Goal: Task Accomplishment & Management: Use online tool/utility

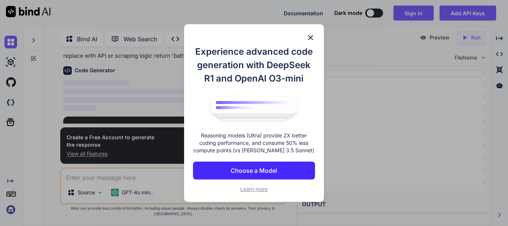
scroll to position [77, 0]
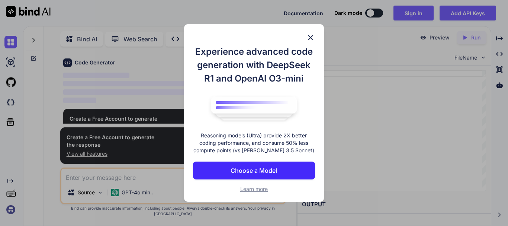
type textarea "x"
click at [310, 35] on img at bounding box center [310, 37] width 9 height 9
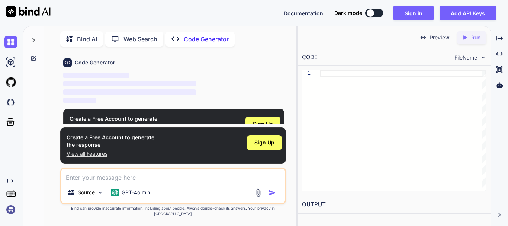
click at [176, 182] on textarea at bounding box center [173, 175] width 224 height 13
paste textarea "def fetch_playing_xi(team_abbr): # Placeholder: replace with actual API scrapin…"
type textarea "def fetch_playing_xi(team_abbr): # Placeholder: replace with actual API scrapin…"
type textarea "x"
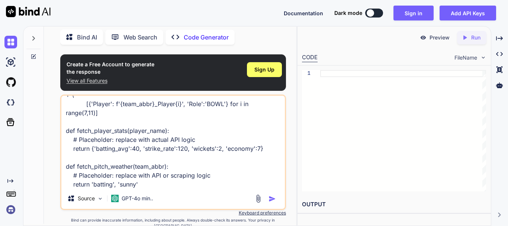
type textarea "def fetch_playing_xi(team_abbr): # Placeholder: replace with actual API scrapin…"
click at [271, 201] on img "button" at bounding box center [272, 198] width 7 height 7
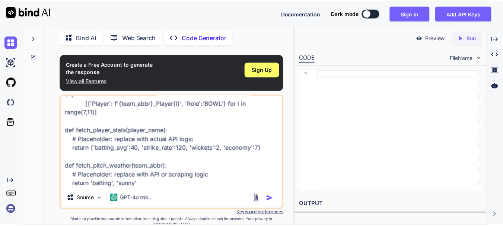
scroll to position [37, 0]
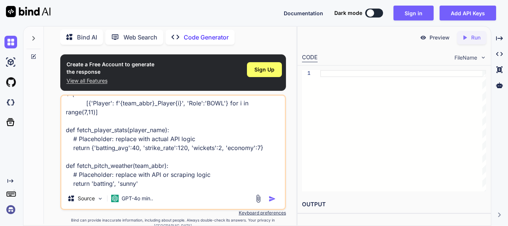
click at [270, 199] on img "button" at bounding box center [272, 198] width 7 height 7
click at [264, 72] on span "Sign Up" at bounding box center [265, 69] width 20 height 7
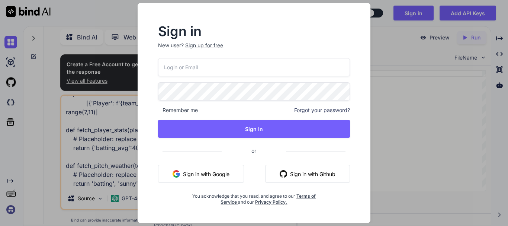
click at [228, 175] on button "Sign in with Google" at bounding box center [201, 174] width 86 height 18
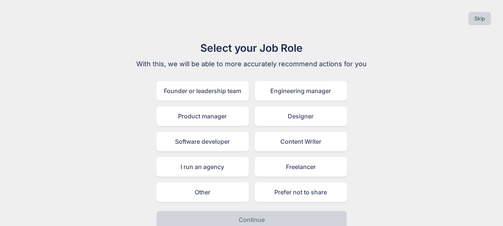
click at [311, 51] on h1 "Select your Job Role" at bounding box center [252, 48] width 250 height 16
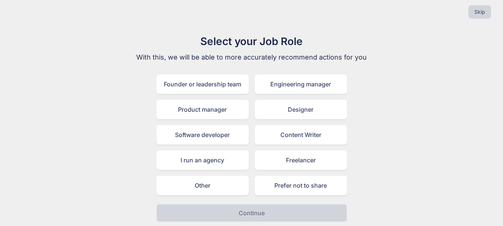
scroll to position [9, 0]
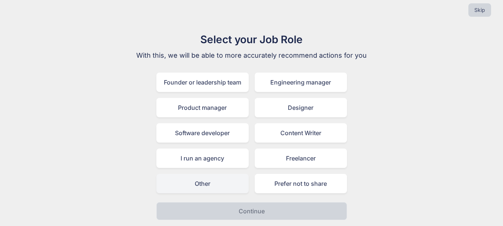
click at [222, 184] on div "Other" at bounding box center [202, 183] width 92 height 19
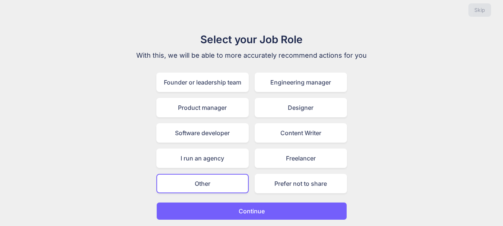
click at [212, 208] on button "Continue" at bounding box center [251, 211] width 191 height 18
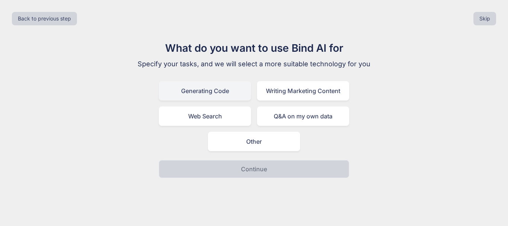
click at [182, 90] on div "Generating Code" at bounding box center [205, 90] width 92 height 19
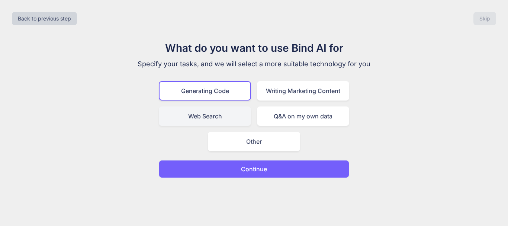
click at [192, 119] on div "Web Search" at bounding box center [205, 115] width 92 height 19
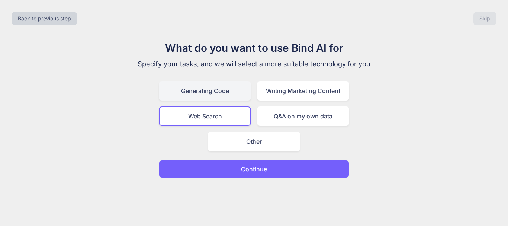
click at [196, 88] on div "Generating Code" at bounding box center [205, 90] width 92 height 19
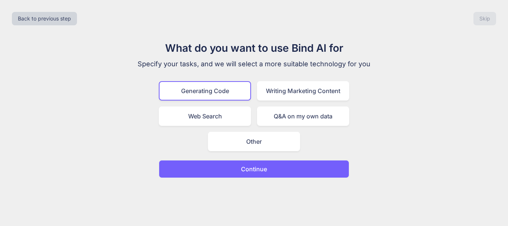
click at [194, 157] on div "What do you want to use Bind AI for Specify your tasks, and we will select a mo…" at bounding box center [254, 109] width 250 height 138
click at [191, 166] on button "Continue" at bounding box center [254, 169] width 191 height 18
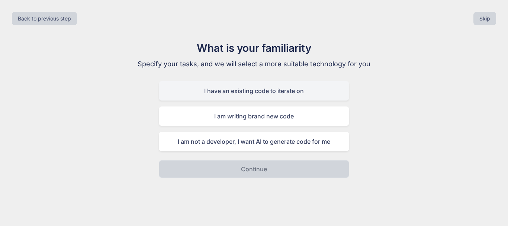
click at [172, 100] on div "I have an existing code to iterate on" at bounding box center [254, 90] width 191 height 19
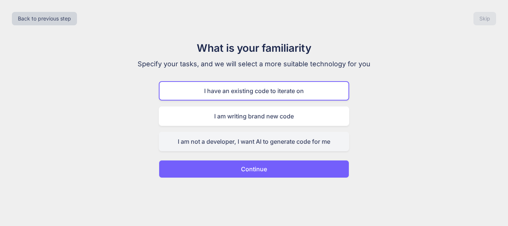
click at [182, 137] on div "I am not a developer, I want AI to generate code for me" at bounding box center [254, 141] width 191 height 19
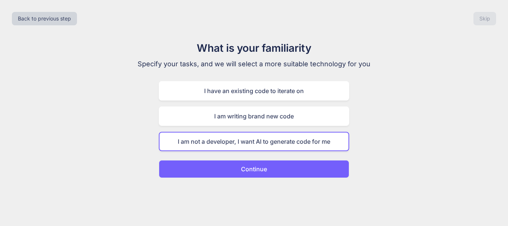
click at [197, 179] on div "Back to previous step Skip What is your familiarity Specify your tasks, and we …" at bounding box center [254, 113] width 508 height 226
click at [199, 175] on button "Continue" at bounding box center [254, 169] width 191 height 18
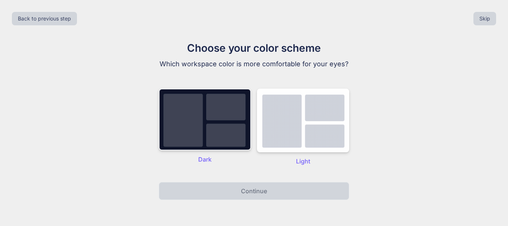
click at [224, 143] on img at bounding box center [205, 120] width 92 height 62
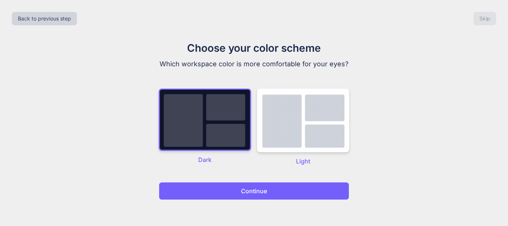
click at [224, 187] on button "Continue" at bounding box center [254, 191] width 191 height 18
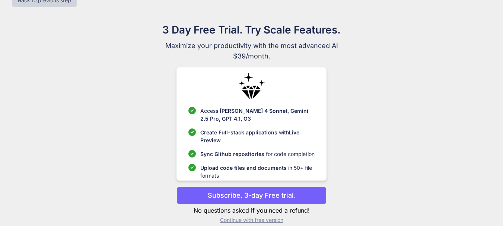
scroll to position [28, 0]
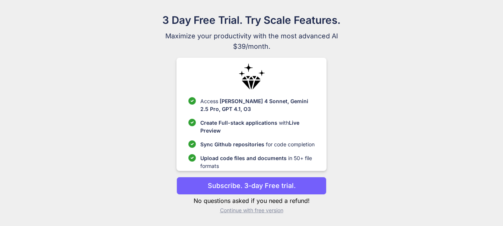
click at [266, 211] on p "Continue with free version" at bounding box center [251, 210] width 150 height 7
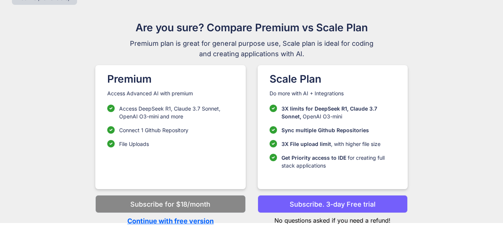
click at [164, 221] on p "Continue with free version" at bounding box center [170, 221] width 150 height 10
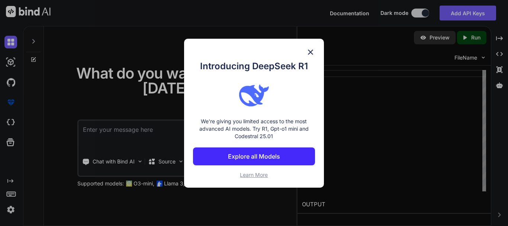
click at [311, 51] on img at bounding box center [310, 52] width 9 height 9
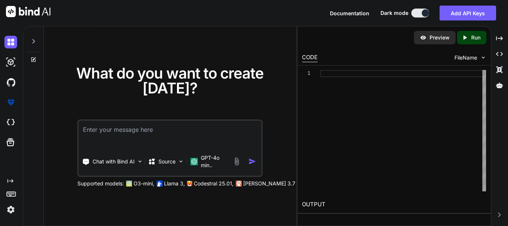
click at [240, 163] on img at bounding box center [237, 161] width 9 height 9
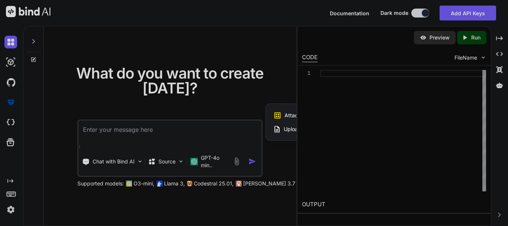
click at [290, 125] on span "Upload Documents and Code Files" at bounding box center [326, 128] width 84 height 7
type textarea "x"
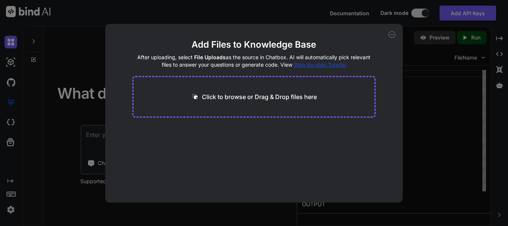
click at [252, 92] on p "Click to browse or Drag & Drop files here" at bounding box center [259, 96] width 115 height 9
type input "C:\fakepath\data_fetcher.py"
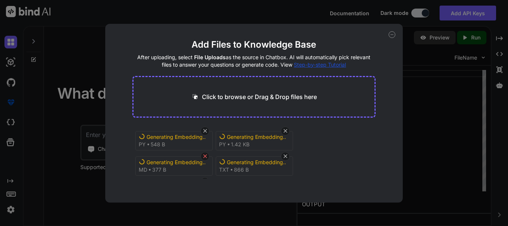
click at [205, 157] on icon at bounding box center [205, 156] width 4 height 4
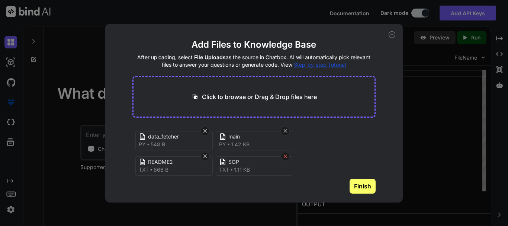
click at [285, 156] on icon at bounding box center [286, 156] width 4 height 4
click at [205, 131] on icon at bounding box center [205, 131] width 4 height 4
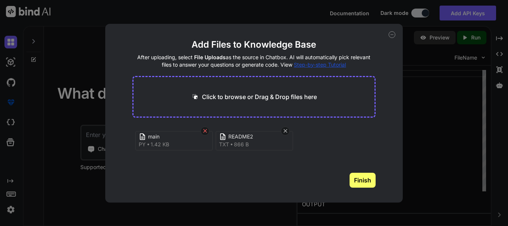
click at [204, 131] on icon at bounding box center [205, 131] width 6 height 6
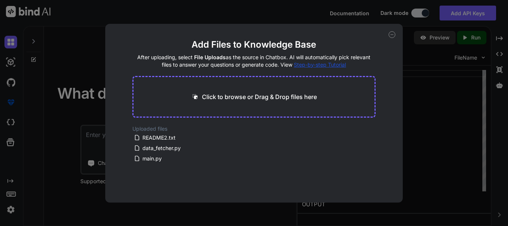
click at [254, 107] on div "Click to browse or Drag & Drop files here" at bounding box center [253, 97] width 243 height 42
type textarea "x"
click at [263, 99] on p "Click to browse or Drag & Drop files here" at bounding box center [259, 96] width 115 height 9
type input "C:\fakepath\data_fetcher.py"
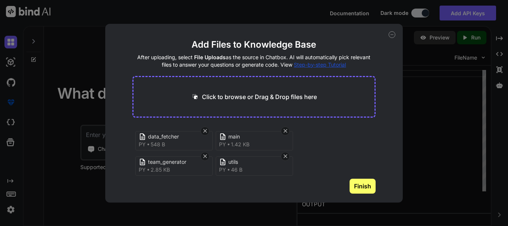
click at [360, 185] on button "Finish" at bounding box center [363, 186] width 26 height 15
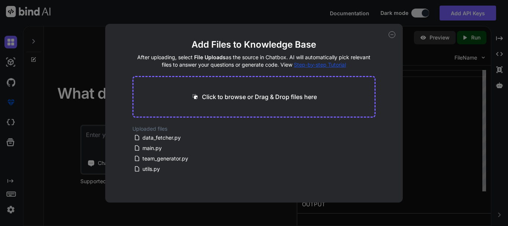
click at [391, 33] on icon at bounding box center [392, 34] width 7 height 7
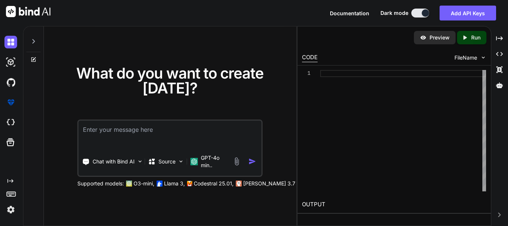
click at [248, 157] on div at bounding box center [246, 161] width 27 height 9
click at [235, 160] on img at bounding box center [237, 161] width 9 height 9
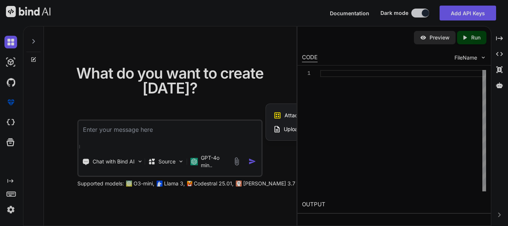
click at [287, 126] on span "Upload Documents and Code Files" at bounding box center [326, 128] width 84 height 7
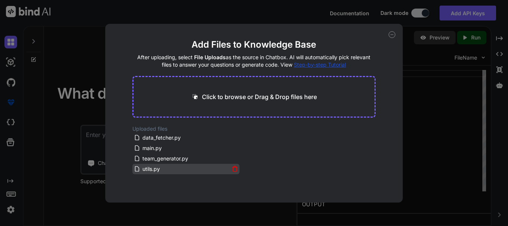
click at [151, 168] on span "utils.py" at bounding box center [151, 168] width 19 height 9
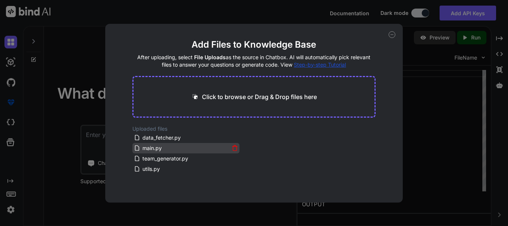
click at [155, 147] on span "main.py" at bounding box center [152, 148] width 21 height 9
click at [310, 68] on main "Add Files to Knowledge Base After uploading, select File Uploads as the source …" at bounding box center [253, 121] width 243 height 164
click at [310, 67] on span "Step-by-step Tutorial" at bounding box center [320, 64] width 52 height 6
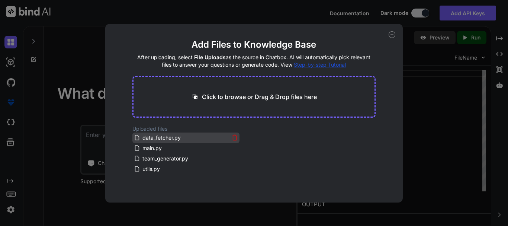
click at [159, 134] on span "data_fetcher.py" at bounding box center [162, 137] width 40 height 9
click at [392, 36] on icon at bounding box center [392, 34] width 7 height 7
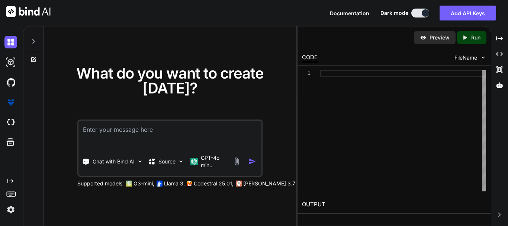
click at [221, 132] on textarea at bounding box center [170, 135] width 183 height 28
click at [237, 161] on img at bounding box center [237, 161] width 9 height 9
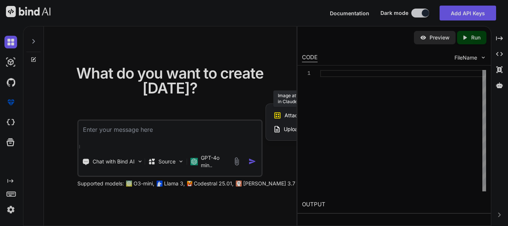
click at [281, 115] on icon at bounding box center [278, 115] width 6 height 6
drag, startPoint x: 296, startPoint y: 68, endPoint x: 334, endPoint y: 70, distance: 38.0
click at [334, 70] on div at bounding box center [254, 113] width 508 height 226
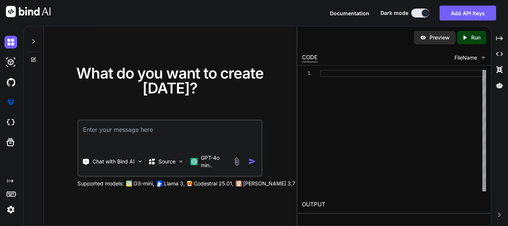
click at [165, 130] on textarea at bounding box center [170, 135] width 183 height 28
click at [138, 159] on img at bounding box center [140, 161] width 6 height 6
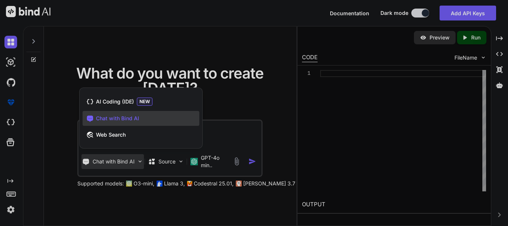
click at [138, 159] on div at bounding box center [254, 113] width 508 height 226
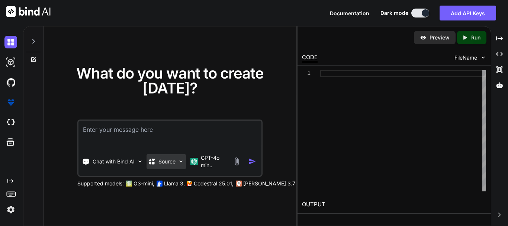
click at [180, 159] on img at bounding box center [181, 161] width 6 height 6
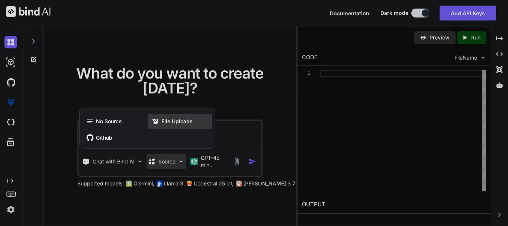
click at [164, 120] on span "File Uploads" at bounding box center [176, 121] width 31 height 7
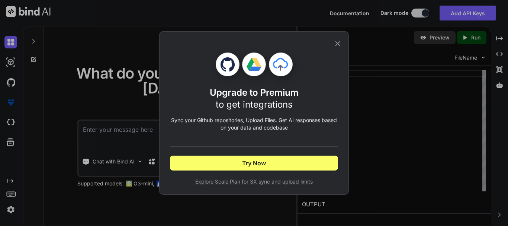
click at [336, 42] on icon at bounding box center [338, 43] width 8 height 8
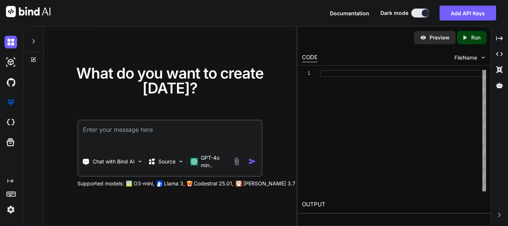
click at [237, 159] on img at bounding box center [237, 161] width 9 height 9
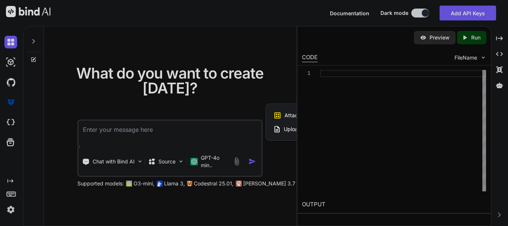
click at [237, 159] on div at bounding box center [254, 113] width 508 height 226
type textarea "x"
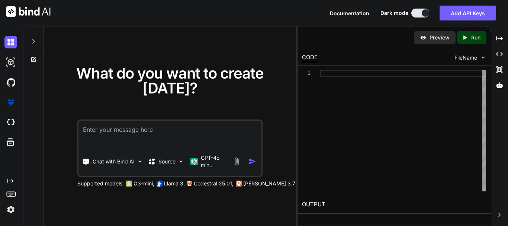
click at [251, 160] on img "button" at bounding box center [253, 161] width 8 height 8
click at [135, 128] on textarea at bounding box center [170, 135] width 183 height 28
click at [331, 73] on div at bounding box center [403, 130] width 166 height 121
click at [375, 100] on div at bounding box center [403, 130] width 166 height 121
type textarea "return {'batting_avg':40, 'strike_rate':120, 'wickets':2, 'economy':7} def fetc…"
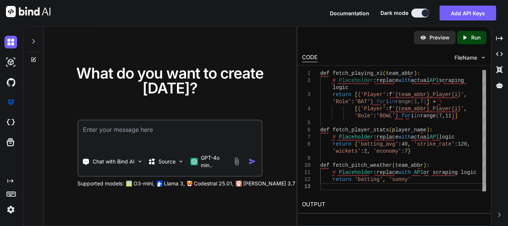
click at [468, 39] on icon "Created with Pixso." at bounding box center [467, 37] width 10 height 7
click at [467, 57] on span "FileName" at bounding box center [466, 57] width 23 height 7
click at [477, 55] on span "FileName" at bounding box center [466, 57] width 23 height 7
click at [480, 56] on img at bounding box center [483, 57] width 6 height 6
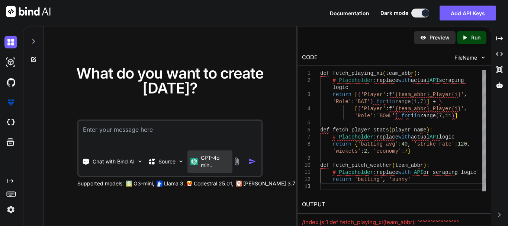
click at [232, 161] on div "GPT-4o min.." at bounding box center [210, 161] width 45 height 22
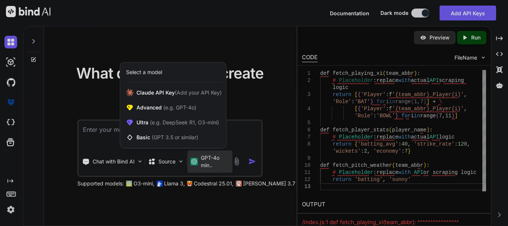
click at [239, 159] on div at bounding box center [254, 113] width 508 height 226
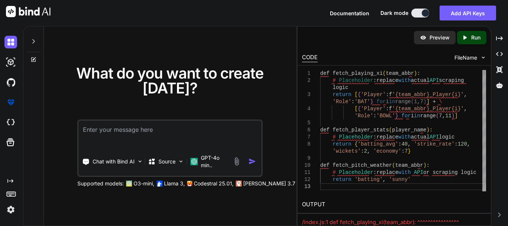
click at [239, 161] on img at bounding box center [237, 161] width 9 height 9
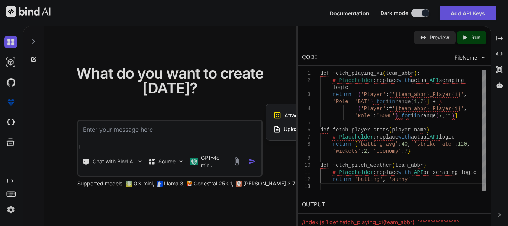
click at [279, 129] on icon at bounding box center [277, 129] width 5 height 6
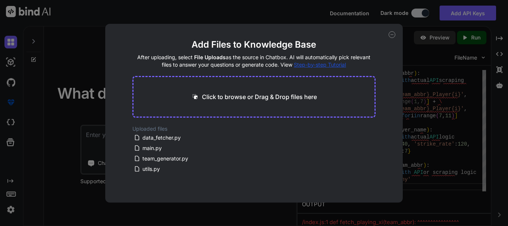
click at [259, 102] on div "Click to browse or Drag & Drop files here" at bounding box center [253, 97] width 243 height 42
click at [394, 39] on div "Add Files to Knowledge Base After uploading, select File Uploads as the source …" at bounding box center [254, 113] width 298 height 179
click at [390, 35] on icon at bounding box center [392, 34] width 7 height 7
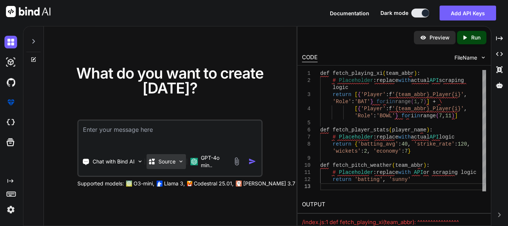
click at [170, 162] on p "Source" at bounding box center [167, 161] width 17 height 7
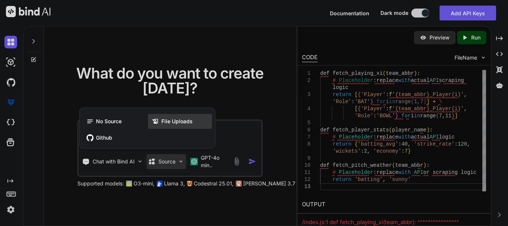
click at [171, 115] on div "File Uploads" at bounding box center [180, 121] width 64 height 15
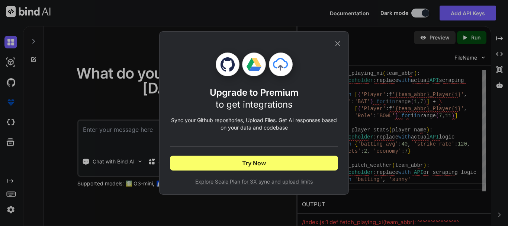
click at [335, 42] on icon at bounding box center [338, 43] width 8 height 8
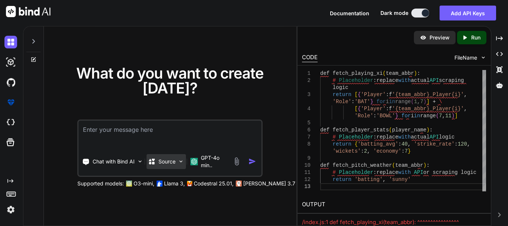
click at [164, 163] on p "Source" at bounding box center [167, 161] width 17 height 7
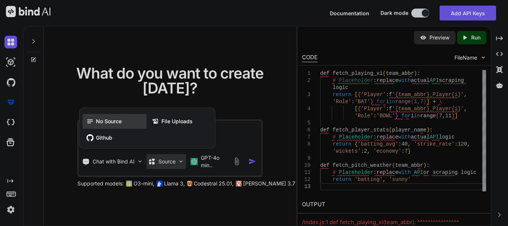
click at [110, 118] on span "No Source" at bounding box center [109, 121] width 26 height 7
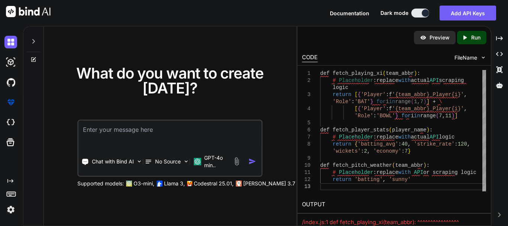
click at [237, 161] on img at bounding box center [237, 161] width 9 height 9
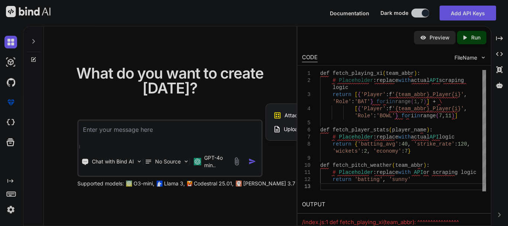
click at [285, 127] on span "Upload Documents and Code Files" at bounding box center [326, 128] width 84 height 7
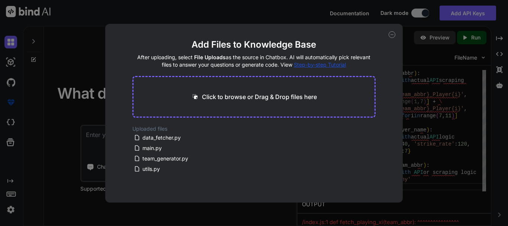
click at [214, 99] on p "Click to browse or Drag & Drop files here" at bounding box center [259, 96] width 115 height 9
click at [180, 161] on span "team_generator.py" at bounding box center [165, 158] width 47 height 9
click at [172, 167] on div "utils.py" at bounding box center [182, 168] width 96 height 9
click at [160, 137] on span "data_fetcher.py" at bounding box center [162, 137] width 40 height 9
click at [297, 92] on div "Click to browse or Drag & Drop files here" at bounding box center [253, 97] width 243 height 42
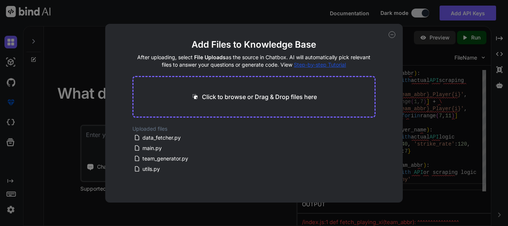
click at [394, 33] on icon at bounding box center [392, 34] width 7 height 7
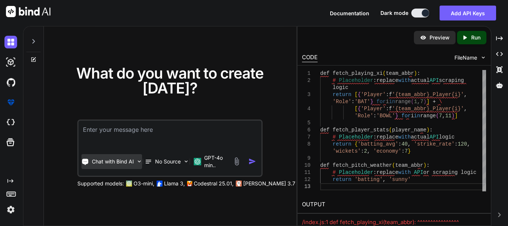
click at [109, 160] on p "Chat with Bind AI" at bounding box center [113, 161] width 42 height 7
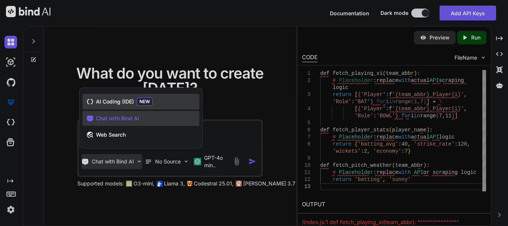
click at [103, 103] on span "AI Coding (IDE)" at bounding box center [115, 101] width 38 height 7
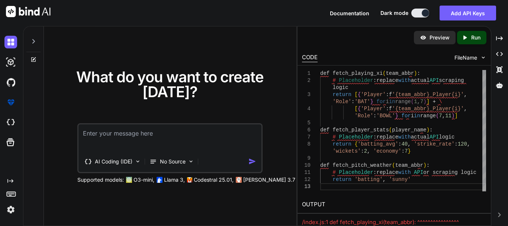
click at [112, 135] on textarea at bounding box center [170, 138] width 183 height 28
click at [178, 163] on p "No Source" at bounding box center [173, 161] width 26 height 7
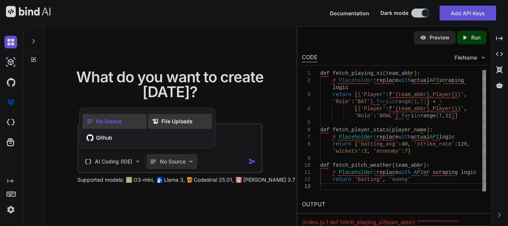
click at [169, 123] on span "File Uploads" at bounding box center [176, 121] width 31 height 7
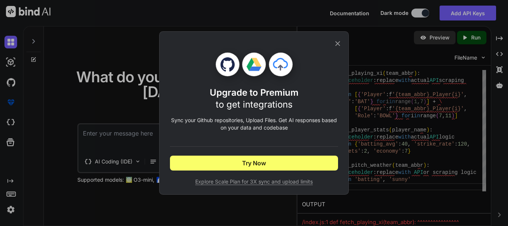
click at [336, 40] on icon at bounding box center [338, 43] width 8 height 8
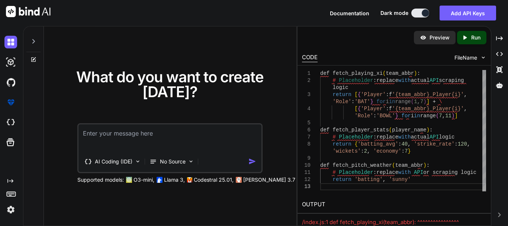
click at [115, 135] on textarea at bounding box center [170, 138] width 183 height 28
click at [167, 135] on textarea at bounding box center [170, 138] width 183 height 28
paste textarea "def fetch_playing_xi(team_abbr): # Placeholder: replace with actual API scrapin…"
type textarea "x"
type textarea "def fetch_playing_xi(team_abbr): # Placeholder: replace with actual API scrapin…"
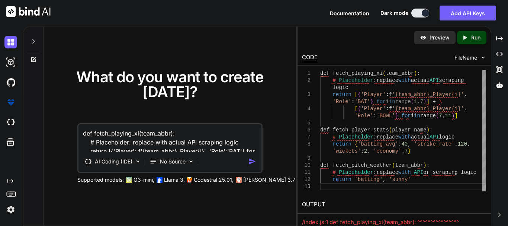
scroll to position [55, 0]
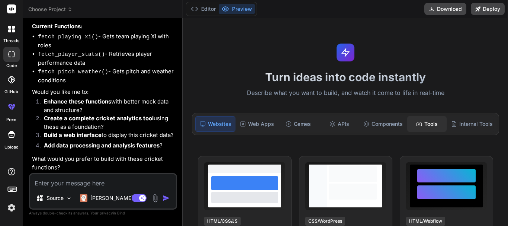
click at [426, 127] on div "Tools" at bounding box center [426, 124] width 39 height 16
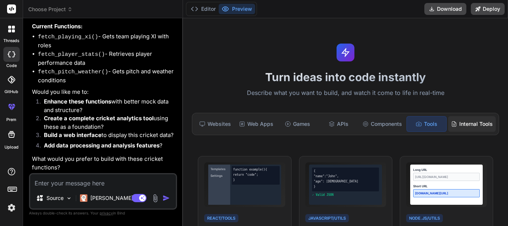
click at [454, 129] on div "Internal Tools" at bounding box center [472, 124] width 48 height 16
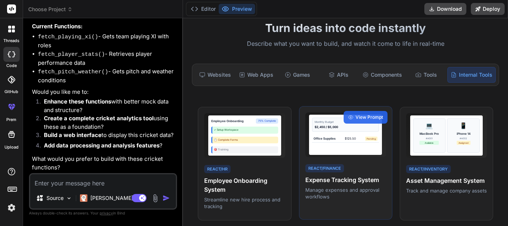
scroll to position [74, 0]
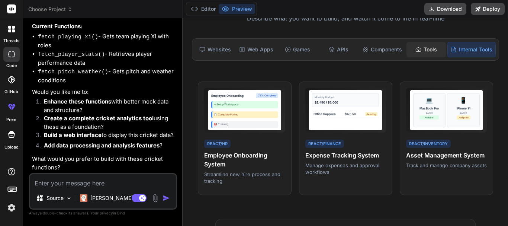
click at [416, 51] on icon at bounding box center [419, 50] width 6 height 6
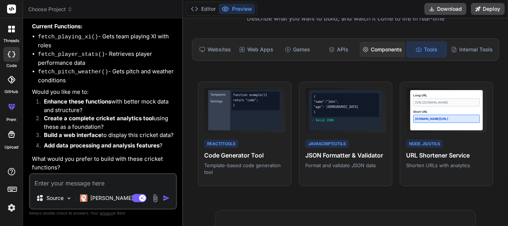
click at [384, 49] on div "Components" at bounding box center [382, 50] width 45 height 16
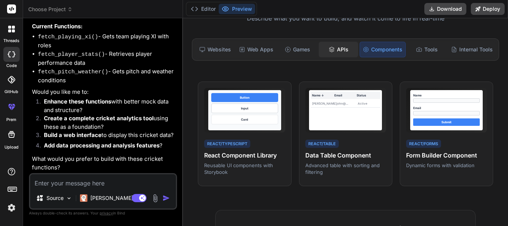
click at [346, 47] on div "APIs" at bounding box center [338, 50] width 39 height 16
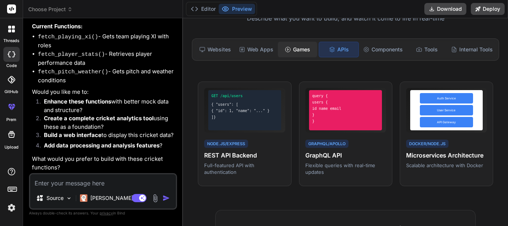
click at [297, 48] on div "Games" at bounding box center [297, 50] width 39 height 16
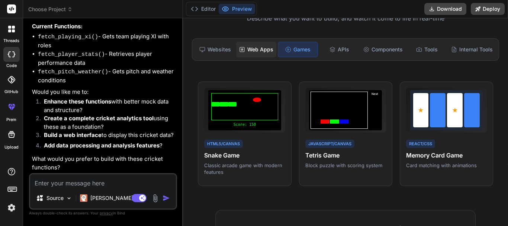
click at [272, 51] on div "Web Apps" at bounding box center [256, 50] width 40 height 16
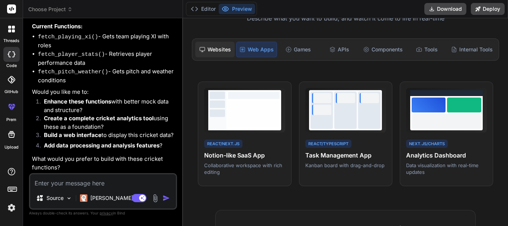
click at [226, 50] on div "Websites" at bounding box center [214, 50] width 39 height 16
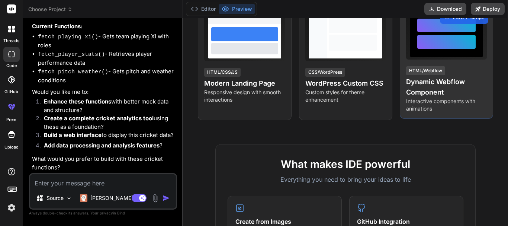
scroll to position [0, 0]
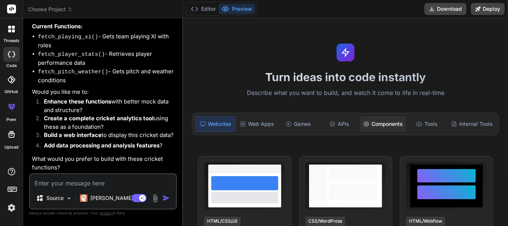
click at [381, 126] on div "Components" at bounding box center [383, 124] width 45 height 16
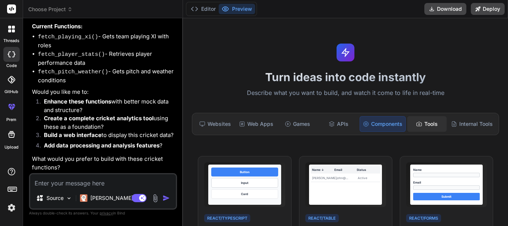
click at [411, 125] on div "Tools" at bounding box center [426, 124] width 39 height 16
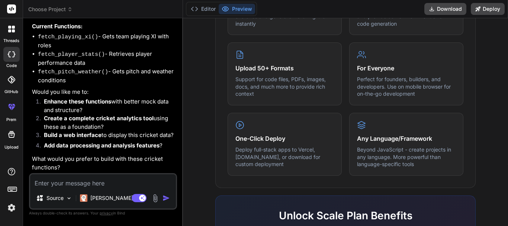
scroll to position [484, 0]
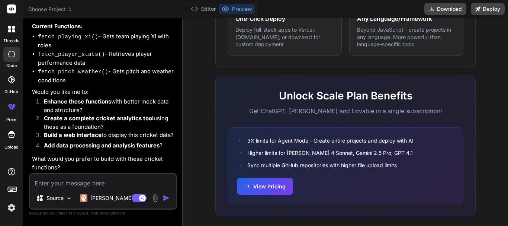
click at [154, 196] on img at bounding box center [155, 198] width 9 height 9
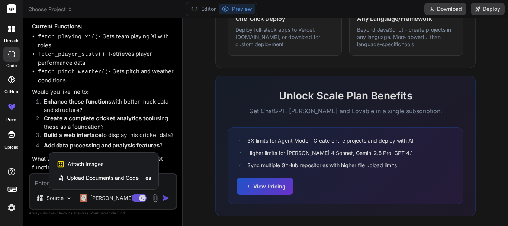
click at [94, 176] on span "Upload Documents and Code Files" at bounding box center [109, 177] width 84 height 7
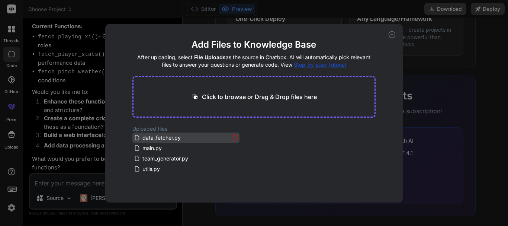
click at [174, 135] on span "data_fetcher.py" at bounding box center [162, 137] width 40 height 9
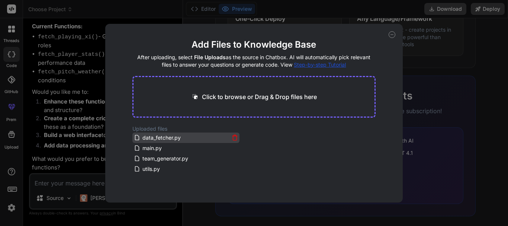
click at [232, 140] on icon at bounding box center [235, 137] width 6 height 6
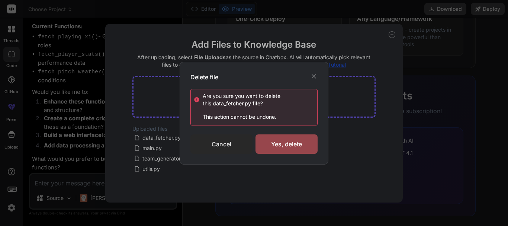
click at [216, 145] on div "Cancel" at bounding box center [222, 143] width 62 height 19
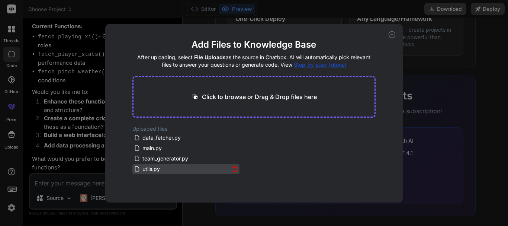
click at [234, 169] on icon at bounding box center [235, 169] width 6 height 6
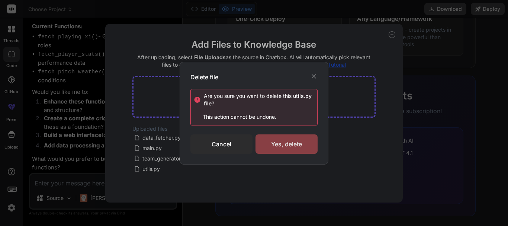
click at [279, 141] on div "Yes, delete" at bounding box center [287, 143] width 62 height 19
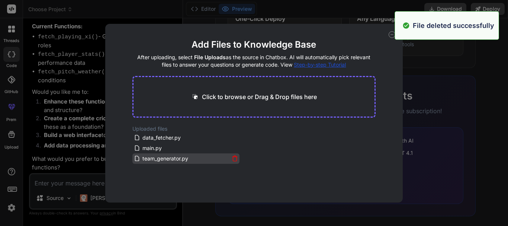
click at [234, 156] on icon at bounding box center [235, 156] width 2 height 1
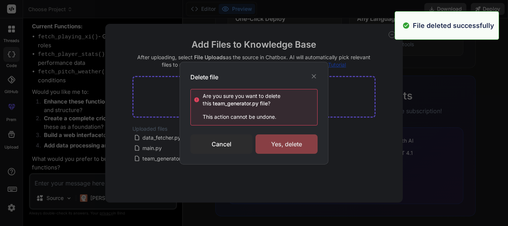
click at [278, 146] on div "Yes, delete" at bounding box center [287, 143] width 62 height 19
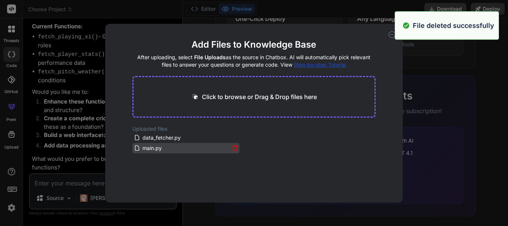
click at [235, 147] on icon at bounding box center [235, 148] width 6 height 6
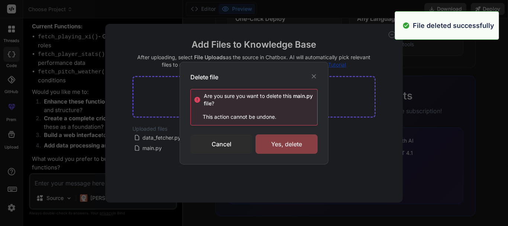
click at [268, 141] on div "Yes, delete" at bounding box center [287, 143] width 62 height 19
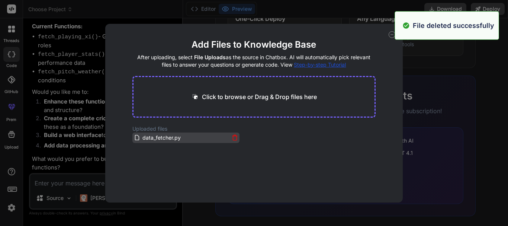
click at [233, 138] on icon at bounding box center [235, 137] width 6 height 6
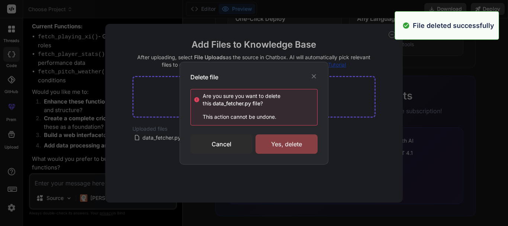
click at [274, 149] on div "Yes, delete" at bounding box center [287, 143] width 62 height 19
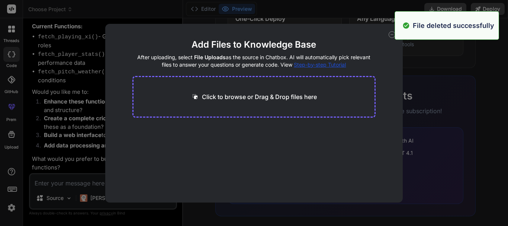
click at [77, 144] on div "Add Files to Knowledge Base After uploading, select File Uploads as the source …" at bounding box center [254, 113] width 508 height 226
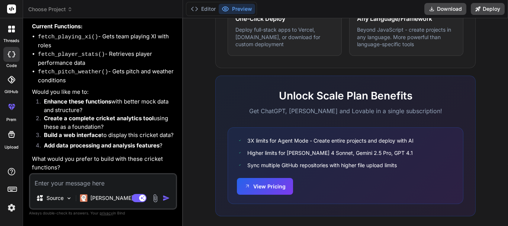
click at [64, 188] on div "Source [PERSON_NAME] 4 S.. Agent Mode. When this toggle is activated, AI automa…" at bounding box center [103, 191] width 148 height 36
click at [64, 179] on textarea at bounding box center [103, 180] width 146 height 13
click at [69, 198] on img at bounding box center [69, 198] width 6 height 6
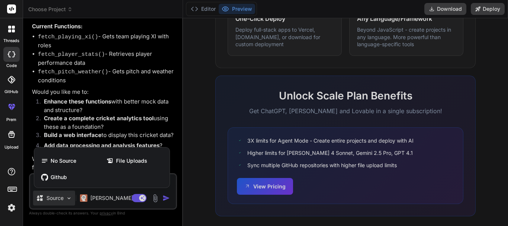
click at [69, 198] on div at bounding box center [254, 113] width 508 height 226
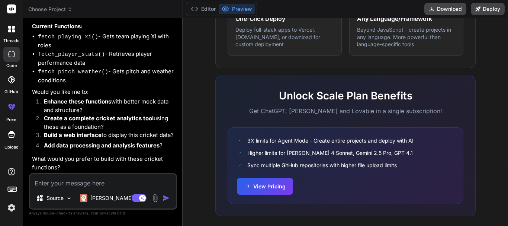
click at [153, 199] on img at bounding box center [155, 198] width 9 height 9
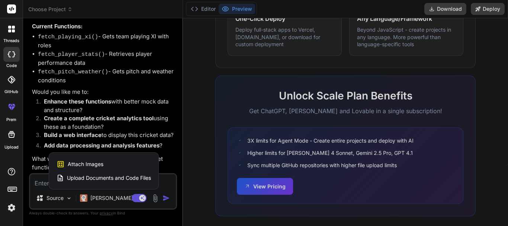
click at [36, 185] on div at bounding box center [254, 113] width 508 height 226
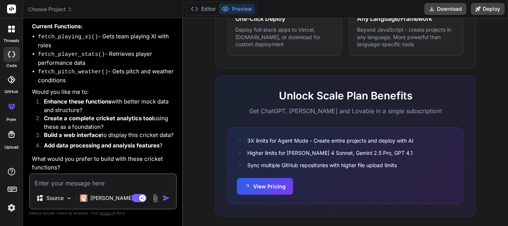
click at [38, 183] on textarea at bounding box center [103, 180] width 146 height 13
paste textarea "RajaFantasy Tool - Fantasy Cricket Top-1% Team Generator Files: - main.py -> Tk…"
type textarea "x"
type textarea "RajaFantasy Tool - Fantasy Cricket Top-1% Team Generator Files: - main.py -> Tk…"
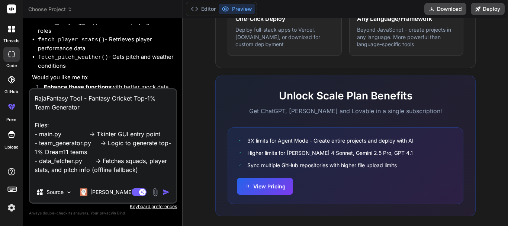
scroll to position [206, 0]
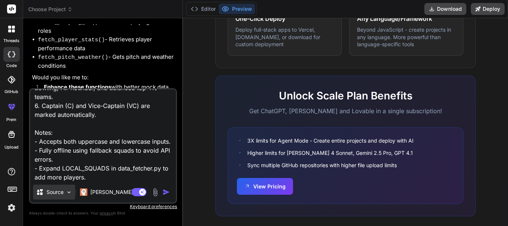
type textarea "x"
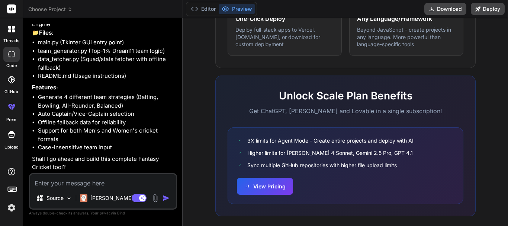
scroll to position [599, 0]
click at [80, 180] on textarea at bounding box center [103, 180] width 146 height 13
type textarea "x"
type textarea "y"
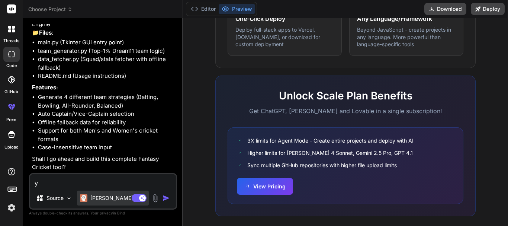
type textarea "x"
type textarea "ye"
type textarea "x"
type textarea "yes"
type textarea "x"
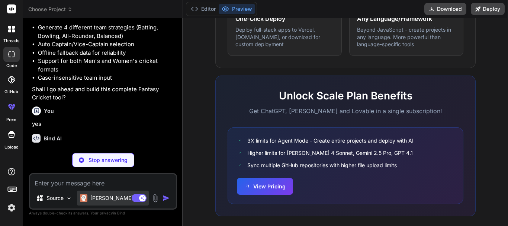
scroll to position [676, 0]
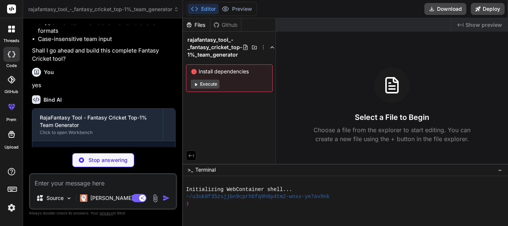
click at [196, 84] on icon at bounding box center [196, 84] width 2 height 3
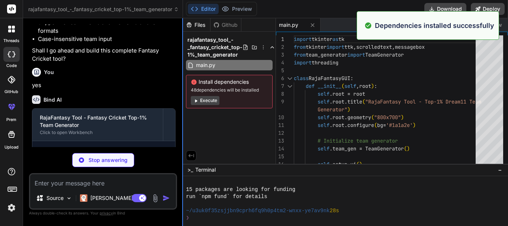
scroll to position [92, 0]
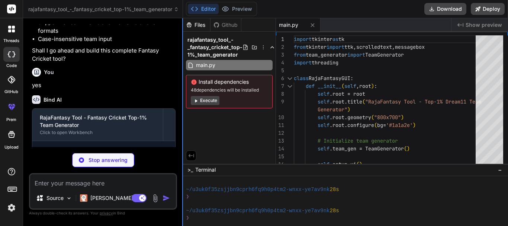
type textarea "x"
type textarea "if player['team'] != sorted_team[0]['team']: vice_captain_index = i break sorte…"
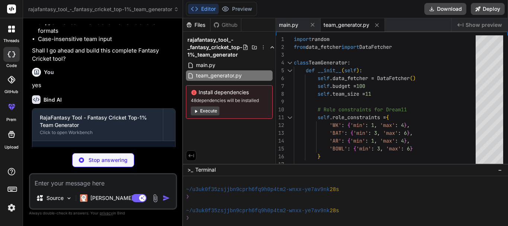
click at [206, 112] on button "Execute" at bounding box center [205, 110] width 29 height 9
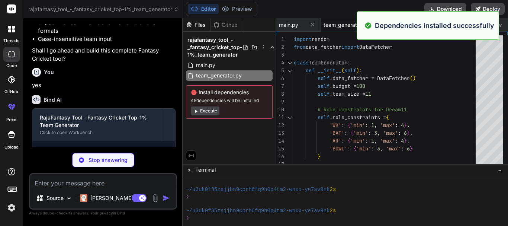
scroll to position [198, 0]
type textarea "x"
type textarea """"Add custom player statistics""" self.enhanced_stats[player_name] = stats"
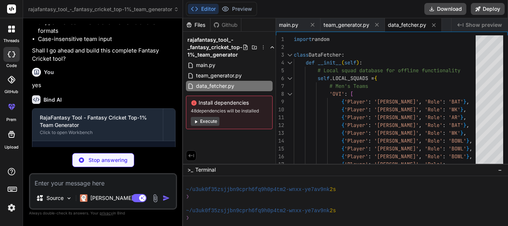
click at [207, 119] on button "Execute" at bounding box center [205, 121] width 29 height 9
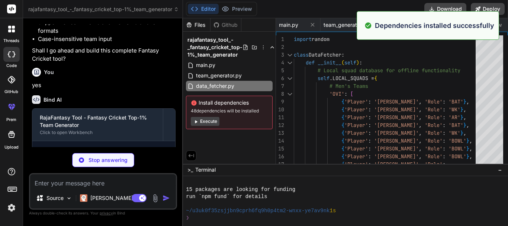
scroll to position [304, 0]
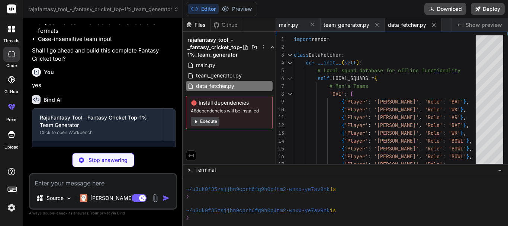
click at [210, 119] on button "Execute" at bounding box center [205, 121] width 29 height 9
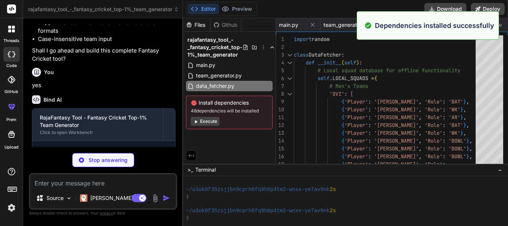
scroll to position [410, 0]
click at [210, 119] on button "Execute" at bounding box center [205, 121] width 29 height 9
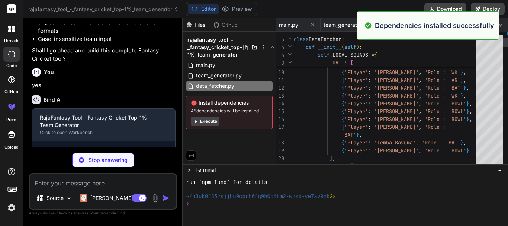
scroll to position [516, 0]
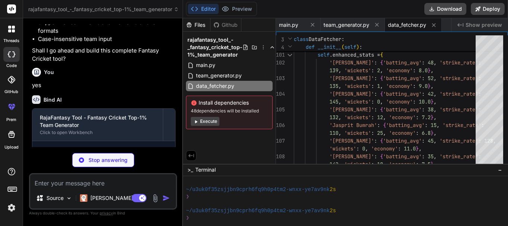
click at [209, 120] on button "Execute" at bounding box center [205, 121] width 29 height 9
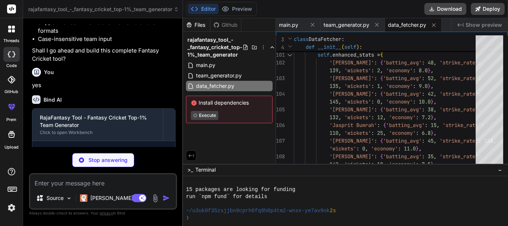
scroll to position [622, 0]
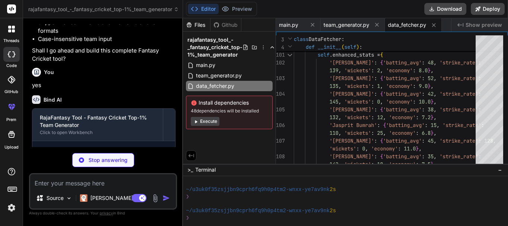
type textarea "x"
type textarea "**🏏 Generate Your Top-1% Dream11 Teams with RajaFantasy Tool!** *Built for fant…"
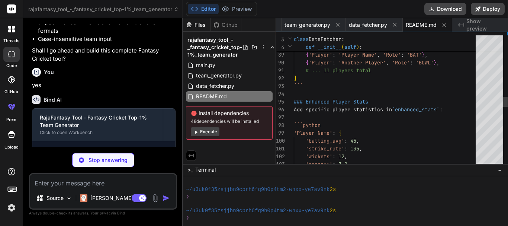
scroll to position [658, 0]
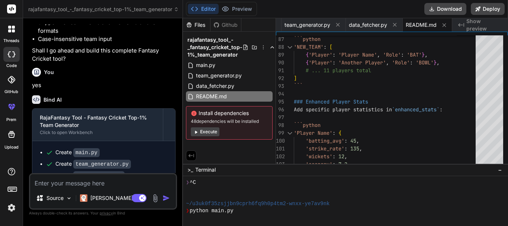
click at [210, 133] on button "Execute" at bounding box center [205, 131] width 29 height 9
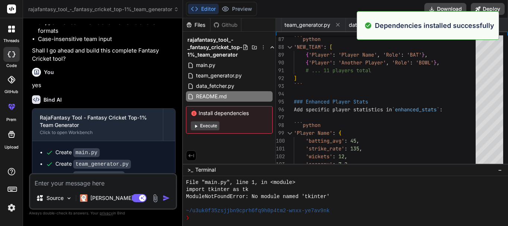
scroll to position [778, 0]
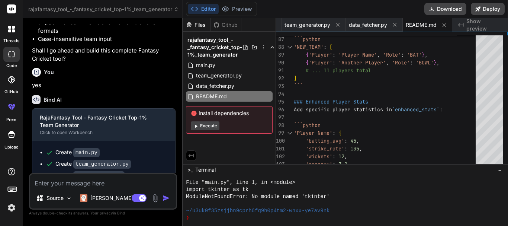
click at [205, 126] on button "Execute" at bounding box center [205, 125] width 29 height 9
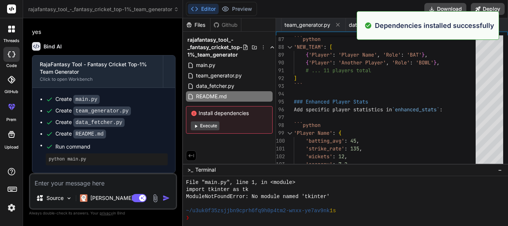
scroll to position [912, 0]
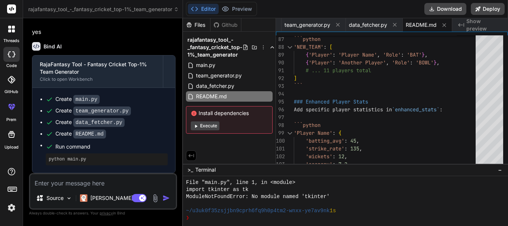
click at [207, 126] on button "Execute" at bounding box center [205, 125] width 29 height 9
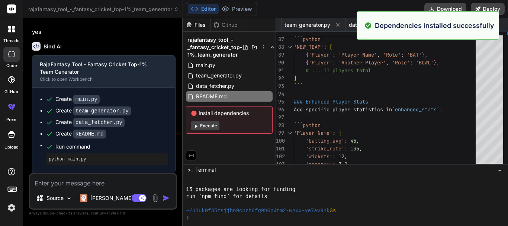
scroll to position [1004, 0]
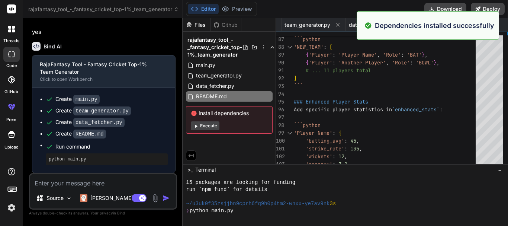
click at [207, 126] on button "Execute" at bounding box center [205, 125] width 29 height 9
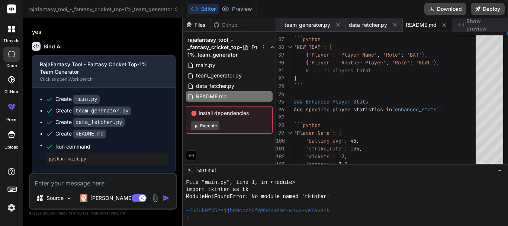
click at [207, 126] on button "Execute" at bounding box center [205, 125] width 29 height 9
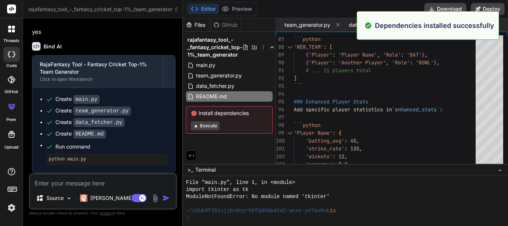
scroll to position [1329, 0]
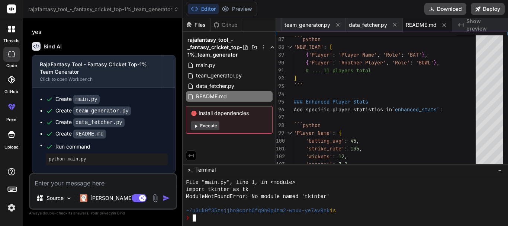
click at [355, 214] on div "❯" at bounding box center [342, 217] width 313 height 7
click at [203, 127] on button "Execute" at bounding box center [205, 125] width 29 height 9
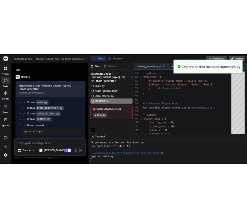
scroll to position [1463, 0]
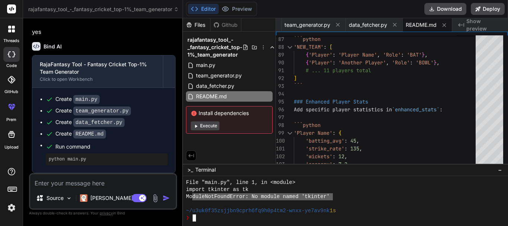
drag, startPoint x: 193, startPoint y: 197, endPoint x: 334, endPoint y: 193, distance: 141.1
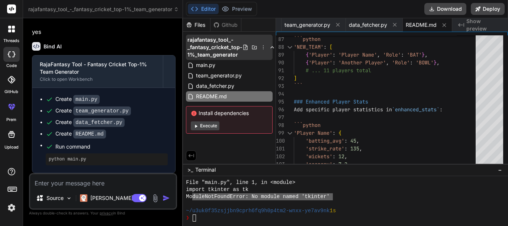
click at [263, 48] on icon at bounding box center [263, 47] width 6 height 6
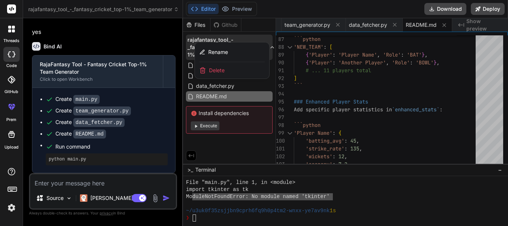
click at [260, 26] on div at bounding box center [345, 122] width 325 height 208
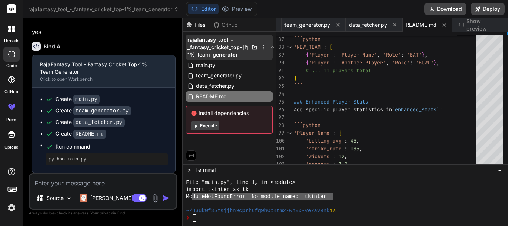
click at [243, 47] on icon at bounding box center [246, 47] width 6 height 6
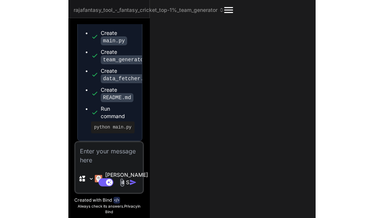
scroll to position [1453, 0]
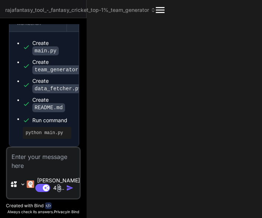
type textarea "x"
type textarea "winning strategies* 🏆"
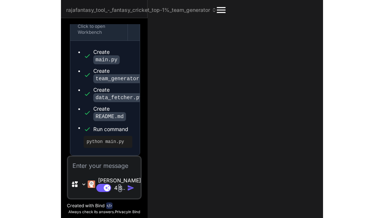
scroll to position [931, 0]
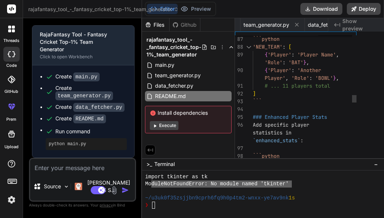
type textarea "x"
type textarea "*Built for fantasy cricket enthusiasts who demand winning strategies* 🏆"
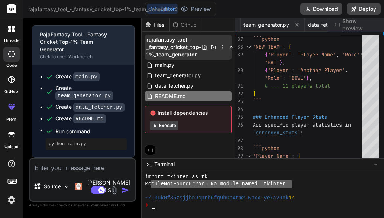
click at [203, 45] on icon at bounding box center [205, 47] width 6 height 6
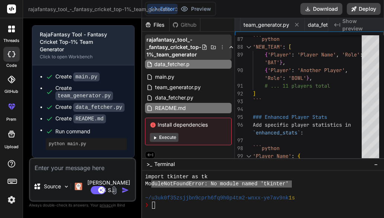
type input "data_fetcher.py"
type textarea "def add_player_stats(self, player_name, stats): """Add custom player statistics…"
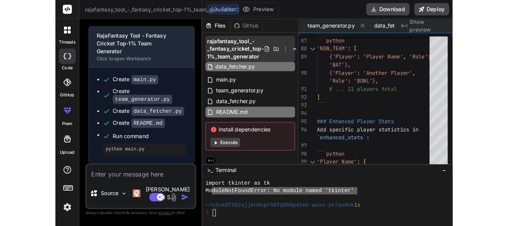
scroll to position [0, 73]
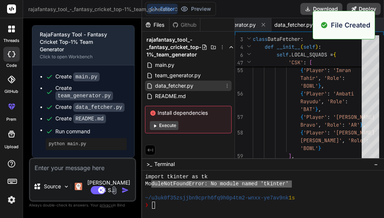
click at [227, 87] on icon at bounding box center [227, 86] width 6 height 6
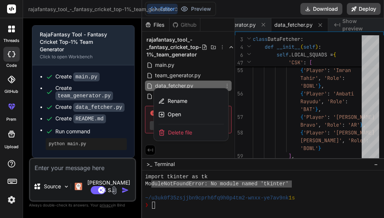
click at [200, 115] on div "Open" at bounding box center [191, 114] width 74 height 13
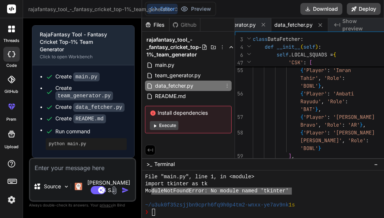
type textarea "x"
type textarea """"Add custom player statistics""" self.enhanced_stats[player_name] = stats"
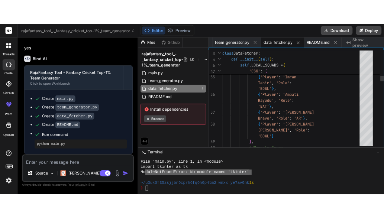
scroll to position [1463, 0]
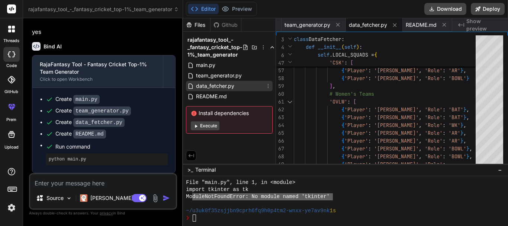
click at [227, 87] on span "data_fetcher.py" at bounding box center [215, 85] width 40 height 9
type textarea "x"
type textarea "def add_player_stats(self, player_name, stats): """Add custom player statistics…"
type textarea "x"
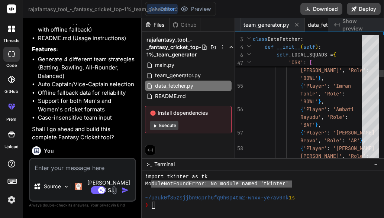
scroll to position [931, 0]
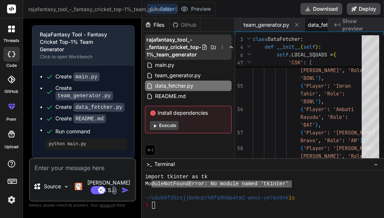
click at [204, 45] on icon at bounding box center [205, 47] width 4 height 5
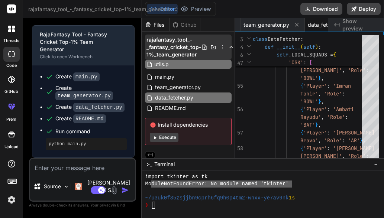
type input "utils.py"
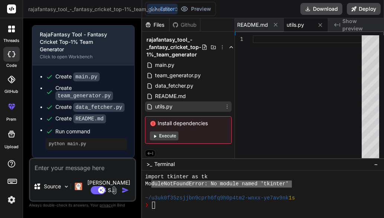
click at [176, 111] on div "utils.py" at bounding box center [188, 107] width 87 height 10
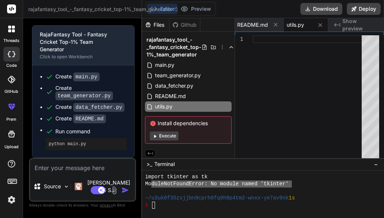
click at [170, 131] on div "Install dependencies Execute" at bounding box center [188, 130] width 87 height 28
click at [169, 136] on button "Execute" at bounding box center [164, 136] width 29 height 9
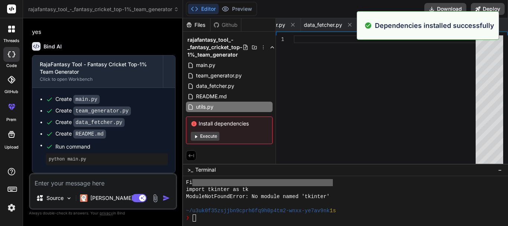
scroll to position [1598, 0]
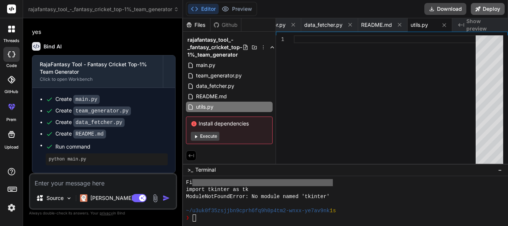
click at [495, 7] on button "Deploy" at bounding box center [488, 9] width 34 height 12
click at [224, 66] on div "main.py" at bounding box center [229, 65] width 87 height 10
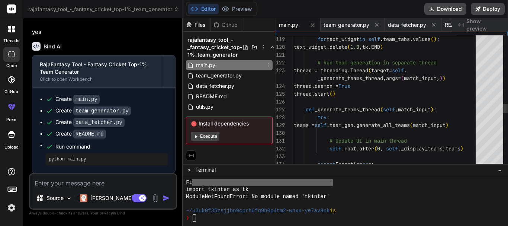
type textarea "x"
click at [480, 7] on icon at bounding box center [478, 8] width 5 height 5
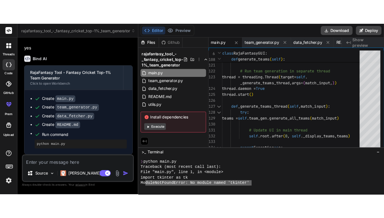
scroll to position [1412, 0]
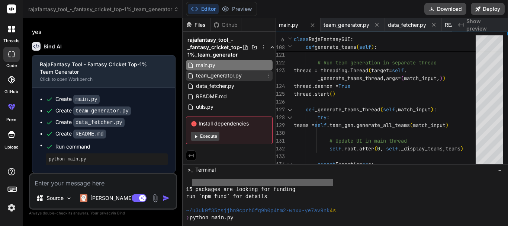
click at [232, 76] on span "team_generator.py" at bounding box center [218, 75] width 47 height 9
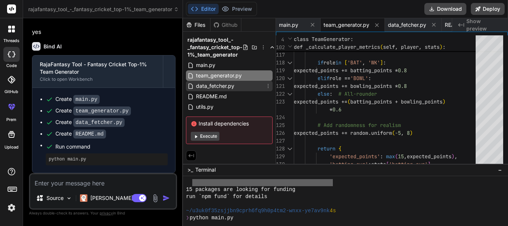
click at [225, 83] on span "data_fetcher.py" at bounding box center [215, 85] width 40 height 9
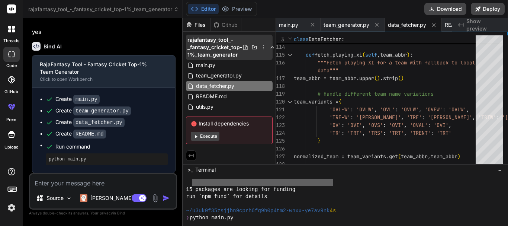
click at [262, 50] on icon at bounding box center [263, 47] width 6 height 6
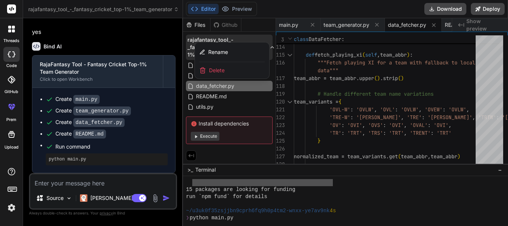
click at [337, 27] on div at bounding box center [345, 122] width 325 height 208
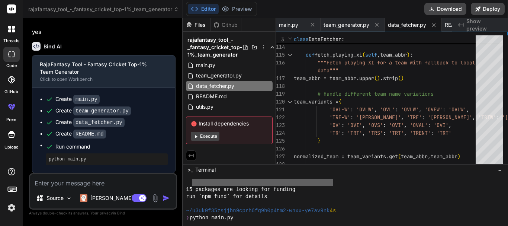
click at [337, 27] on span "team_generator.py" at bounding box center [347, 24] width 46 height 7
type textarea "if player['team'] != sorted_team[0]['team']: vice_captain_index = i break sorte…"
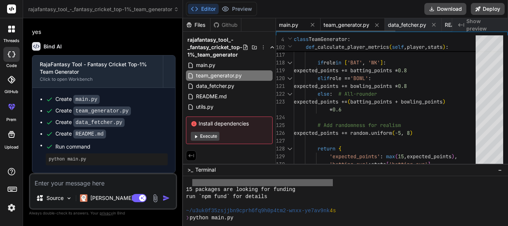
click at [295, 22] on span "main.py" at bounding box center [288, 24] width 19 height 7
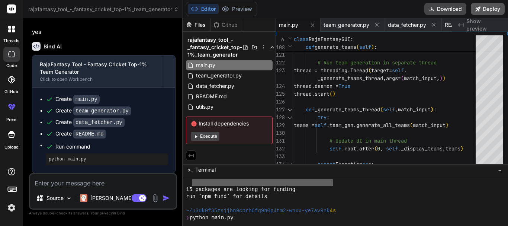
click at [488, 10] on button "Deploy" at bounding box center [488, 9] width 34 height 12
click at [488, 9] on button "Deploy" at bounding box center [488, 9] width 34 height 12
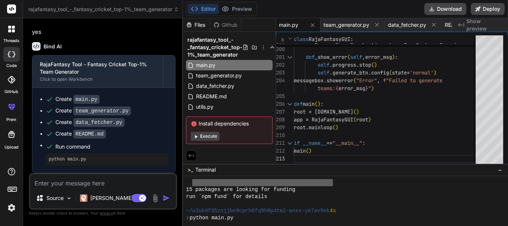
click at [191, 154] on icon at bounding box center [191, 155] width 7 height 7
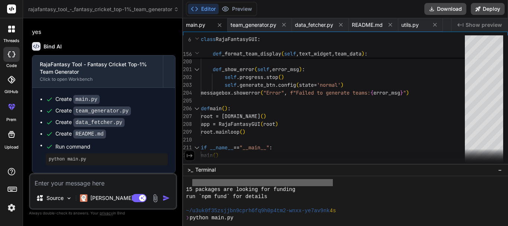
click at [190, 157] on icon at bounding box center [189, 155] width 7 height 7
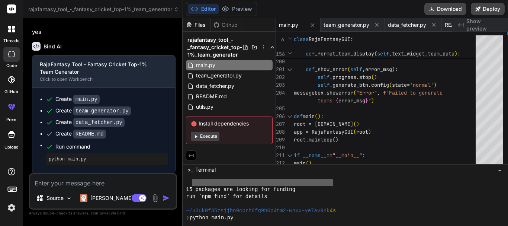
click at [189, 154] on icon at bounding box center [191, 155] width 7 height 7
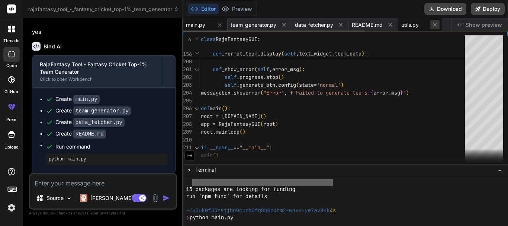
click at [432, 26] on icon at bounding box center [435, 25] width 6 height 6
click at [483, 22] on span "Show preview" at bounding box center [484, 24] width 36 height 7
click at [189, 159] on button at bounding box center [190, 155] width 10 height 10
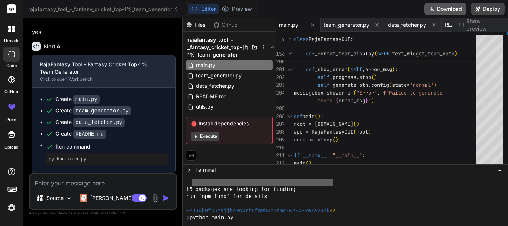
click at [447, 10] on button "Download" at bounding box center [446, 9] width 42 height 12
click at [64, 187] on textarea at bounding box center [103, 180] width 146 height 13
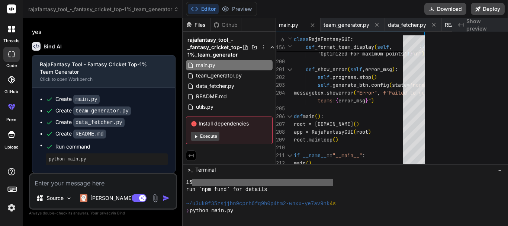
type textarea "x"
type textarea "if __name__ == "__main__": main()"
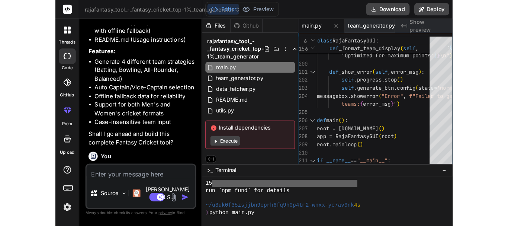
scroll to position [931, 0]
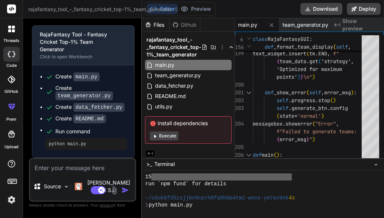
click at [63, 173] on textarea at bounding box center [82, 165] width 105 height 13
click at [65, 147] on pre "python main.py" at bounding box center [86, 144] width 75 height 6
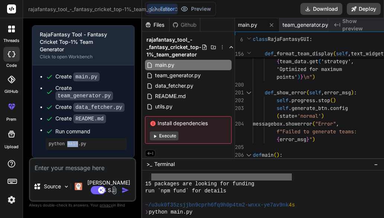
type textarea "x"
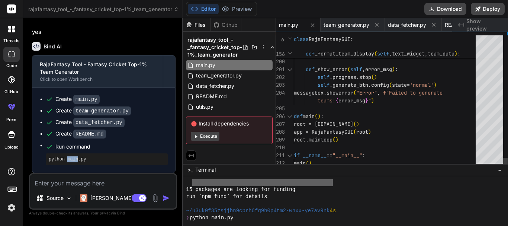
scroll to position [761, 0]
click at [121, 150] on span "Run command" at bounding box center [111, 146] width 112 height 7
click at [162, 196] on div "Agent Mode. When this toggle is activated, AI automatically makes decisions, re…" at bounding box center [151, 197] width 43 height 9
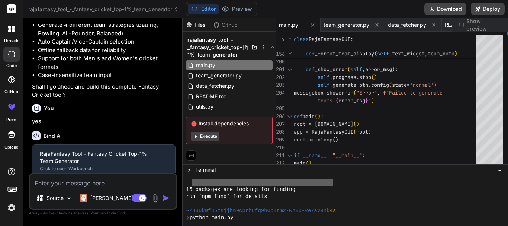
scroll to position [612, 0]
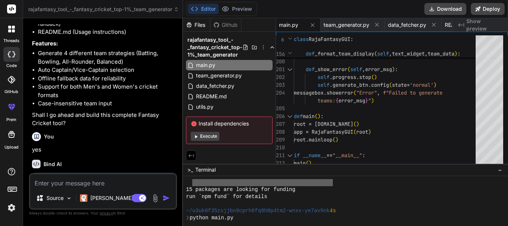
drag, startPoint x: 255, startPoint y: 121, endPoint x: 194, endPoint y: 127, distance: 61.7
click at [194, 127] on span "Install dependencies" at bounding box center [229, 123] width 77 height 7
click at [197, 137] on icon at bounding box center [196, 136] width 2 height 3
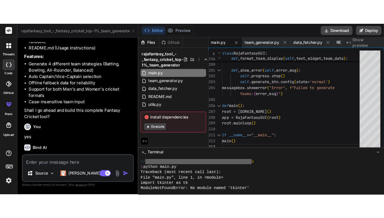
scroll to position [1732, 0]
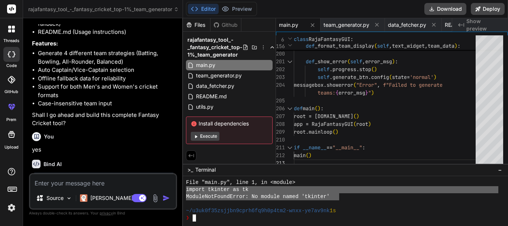
drag, startPoint x: 337, startPoint y: 199, endPoint x: 177, endPoint y: 188, distance: 160.3
click at [177, 188] on div "rajafantasy_tool_-_fantasy_cricket_top-1%_team_generator Created with Pixso. Bi…" at bounding box center [265, 113] width 485 height 226
click at [212, 64] on span "main.py" at bounding box center [205, 65] width 21 height 9
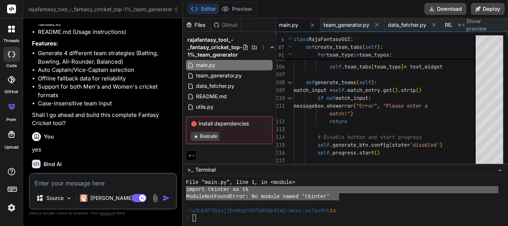
type textarea "x"
type textarea "if __name__ == "__main__": main()"
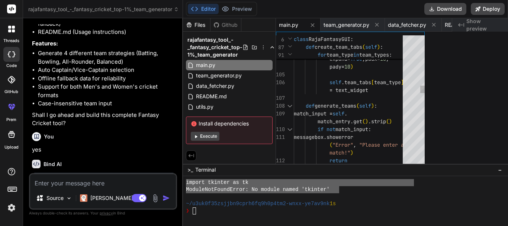
type textarea "x"
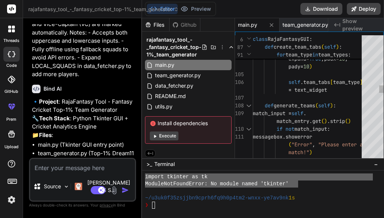
scroll to position [750, 0]
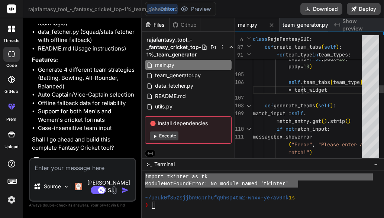
type textarea "import tkinter as tk from tkinter import ttk, scrolledtext, messagebox from tea…"
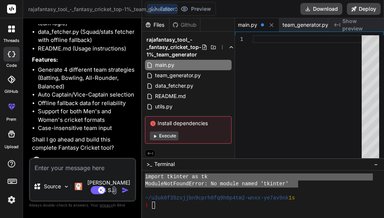
type textarea "output_text = scrolledtext.ScrolledText(root, width=100, height=30) output_text…"
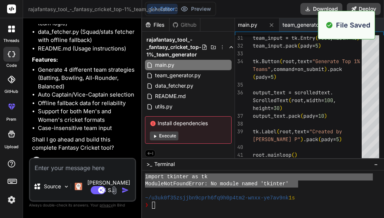
click at [161, 135] on button "Execute" at bounding box center [164, 136] width 29 height 9
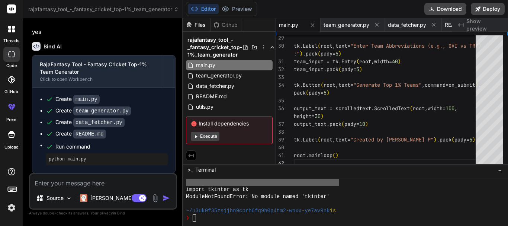
scroll to position [761, 0]
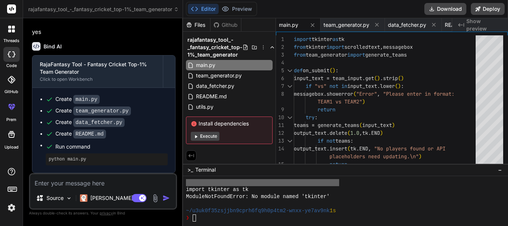
click at [214, 132] on button "Execute" at bounding box center [205, 136] width 29 height 9
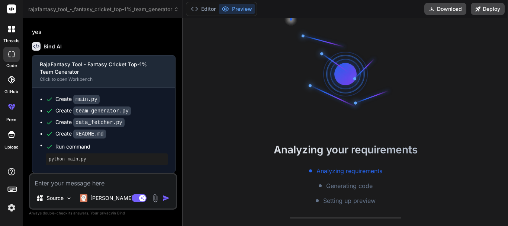
click at [211, 135] on div "Analyzing your requirements Analyzing requirements Generating code Setting up p…" at bounding box center [345, 122] width 325 height 208
type textarea "x"
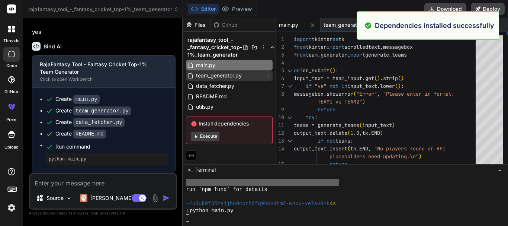
scroll to position [2001, 0]
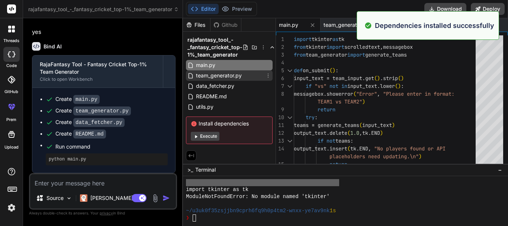
click at [213, 74] on span "team_generator.py" at bounding box center [218, 75] width 47 height 9
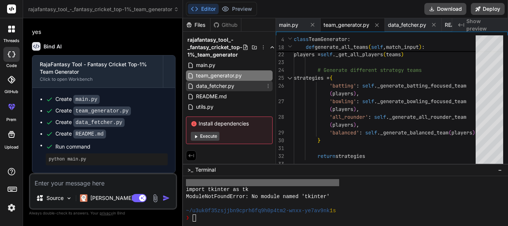
click at [223, 83] on span "data_fetcher.py" at bounding box center [215, 85] width 40 height 9
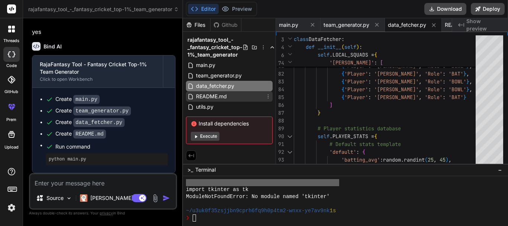
click at [217, 96] on span "README.md" at bounding box center [211, 96] width 32 height 9
type textarea "**🏏 Generate Your Top-1% Dream11 Teams with RajaFantasy Tool!** *Built for fant…"
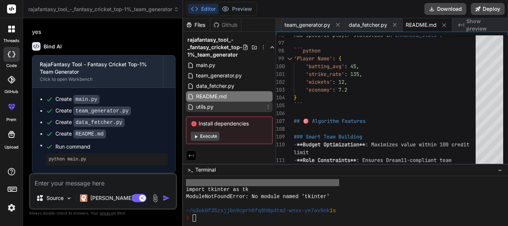
click at [218, 103] on div "utils.py" at bounding box center [229, 107] width 87 height 10
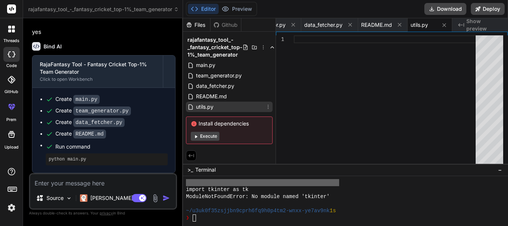
click at [268, 107] on icon at bounding box center [268, 107] width 6 height 6
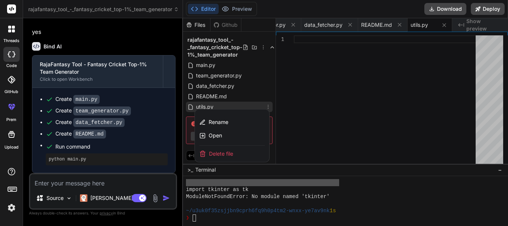
click at [225, 153] on span "Delete file" at bounding box center [221, 153] width 24 height 7
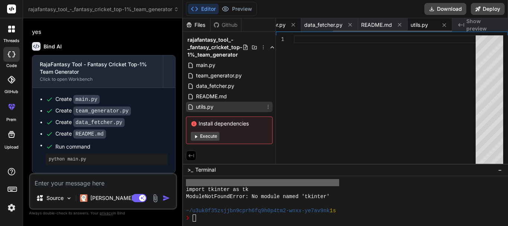
type textarea "**🏏 Generate Your Top-1% Dream11 Teams with RajaFantasy Tool!** *Built for fant…"
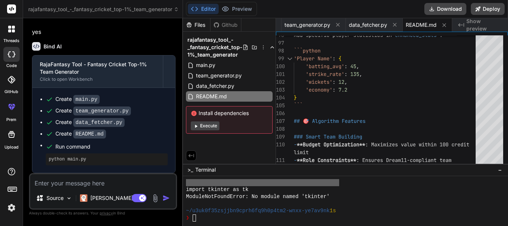
click at [203, 126] on button "Execute" at bounding box center [205, 125] width 29 height 9
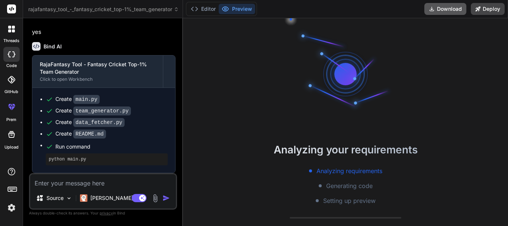
scroll to position [2086, 0]
type textarea "x"
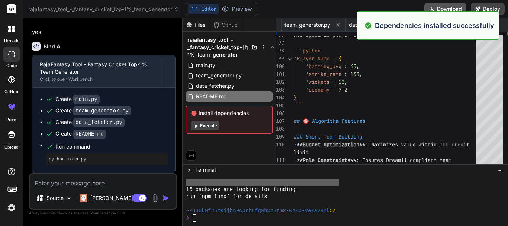
scroll to position [2093, 0]
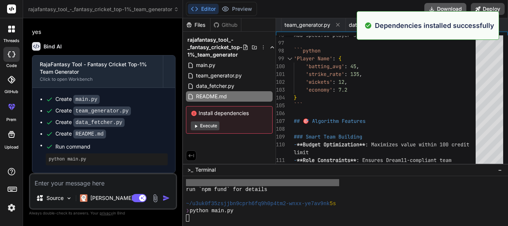
click at [435, 11] on div "Dependencies installed successfully" at bounding box center [428, 25] width 143 height 29
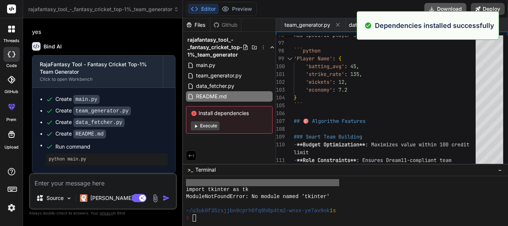
scroll to position [2135, 0]
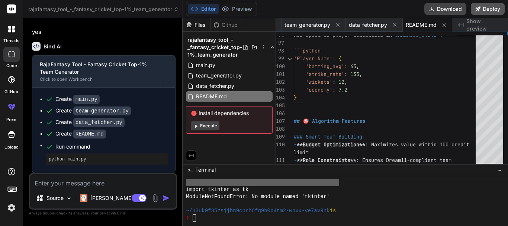
click at [491, 12] on button "Deploy" at bounding box center [488, 9] width 34 height 12
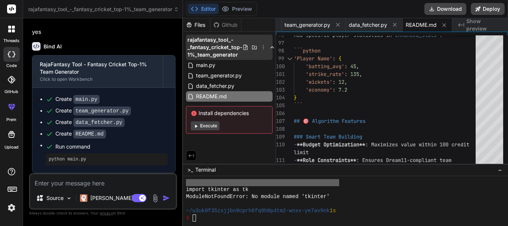
click at [252, 48] on icon at bounding box center [255, 47] width 6 height 6
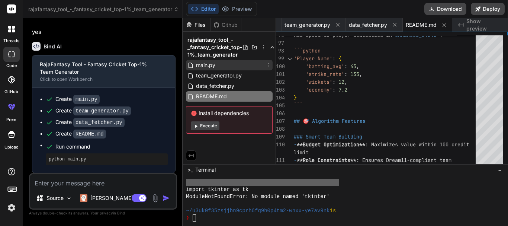
click at [231, 66] on div "main.py" at bounding box center [229, 65] width 87 height 10
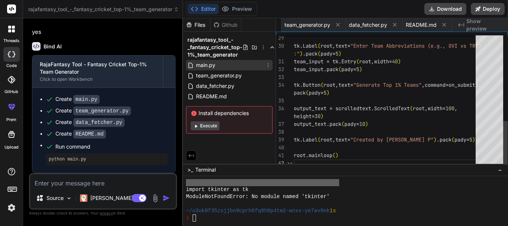
scroll to position [0, 0]
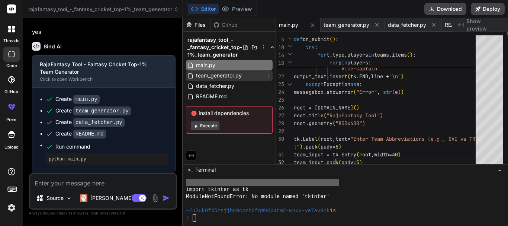
click at [209, 80] on span "team_generator.py" at bounding box center [218, 75] width 47 height 9
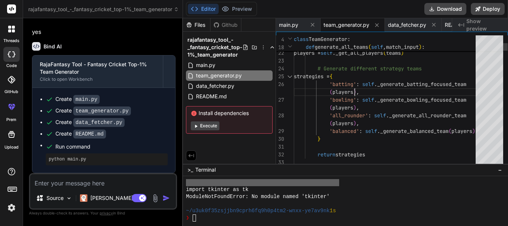
type textarea "import random from data_fetcher import DataFetcher class TeamGenerator: def __i…"
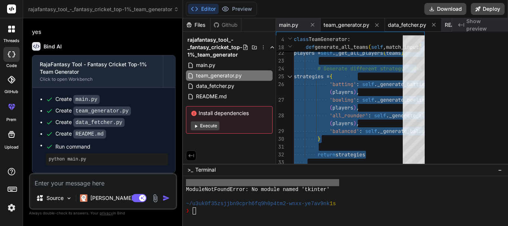
type textarea "x"
type textarea "import random from data_fetcher import DataFetcher class TeamGenerator: def __i…"
type textarea "x"
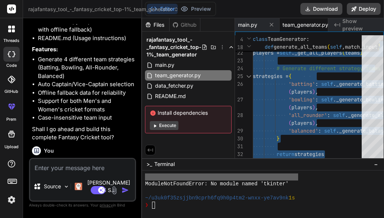
scroll to position [915, 0]
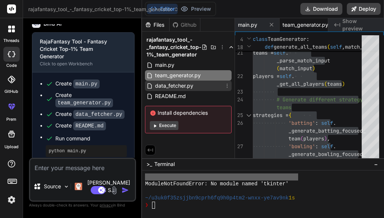
click at [167, 84] on span "data_fetcher.py" at bounding box center [174, 85] width 40 height 9
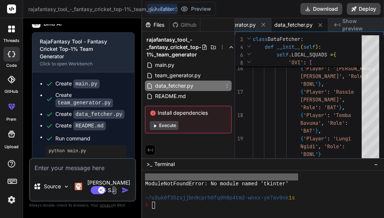
drag, startPoint x: 167, startPoint y: 84, endPoint x: 316, endPoint y: 68, distance: 149.3
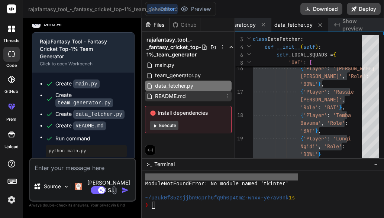
click at [164, 97] on span "README.md" at bounding box center [170, 96] width 32 height 9
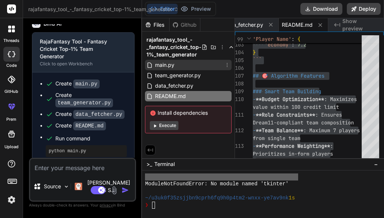
click at [177, 67] on div "main.py" at bounding box center [188, 65] width 87 height 10
type textarea "output_text = scrolledtext.ScrolledText(root, width=100, height=30) output_text…"
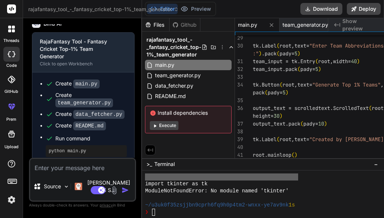
type textarea "x"
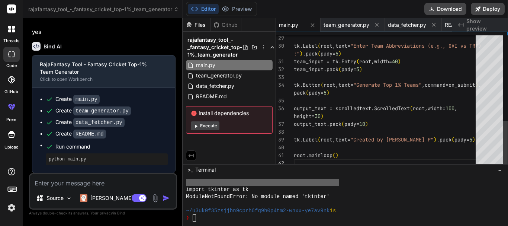
scroll to position [2135, 0]
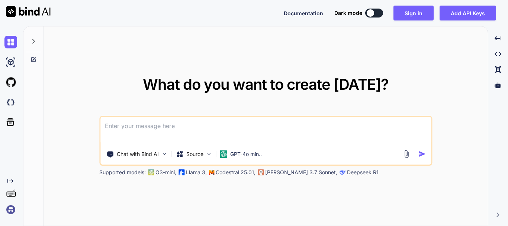
click at [160, 125] on textarea at bounding box center [265, 131] width 331 height 28
click at [409, 152] on img at bounding box center [406, 154] width 9 height 9
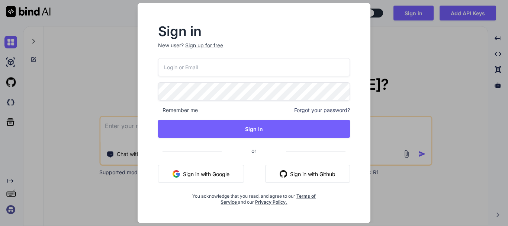
click at [426, 81] on div "Sign in New user? Sign up for free Remember me Forgot your password? Sign In or…" at bounding box center [254, 113] width 508 height 226
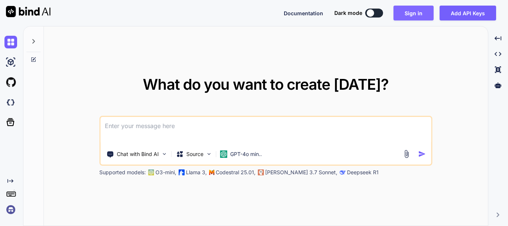
click at [409, 17] on button "Sign in" at bounding box center [414, 13] width 40 height 15
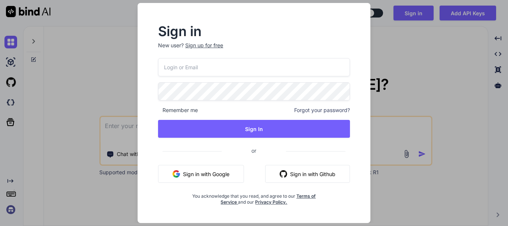
click at [210, 168] on button "Sign in with Google" at bounding box center [201, 174] width 86 height 18
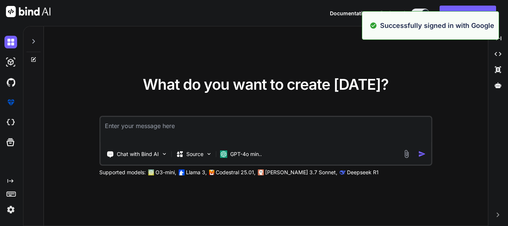
click at [262, 58] on div "What do you want to create today? Chat with Bind AI Source GPT-4o min.. Support…" at bounding box center [266, 126] width 444 height 200
click at [405, 154] on img at bounding box center [406, 154] width 9 height 9
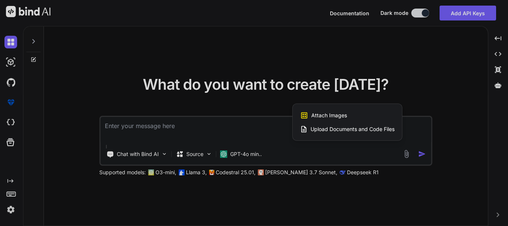
click at [335, 128] on span "Upload Documents and Code Files" at bounding box center [353, 128] width 84 height 7
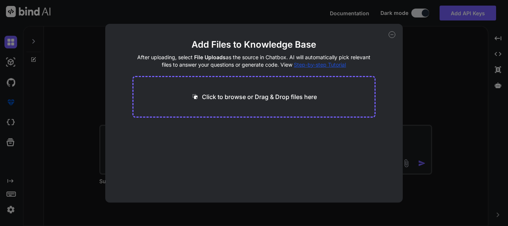
click at [227, 89] on div "Click to browse or Drag & Drop files here" at bounding box center [253, 97] width 243 height 42
click at [225, 97] on p "Click to browse or Drag & Drop files here" at bounding box center [259, 96] width 115 height 9
type input "C:\fakepath\data_fetcher.py"
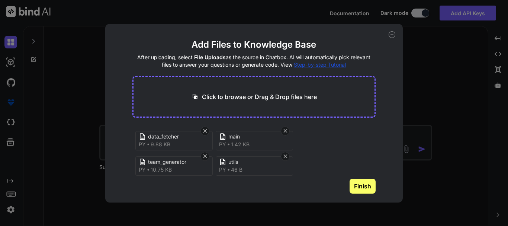
click at [362, 186] on button "Finish" at bounding box center [363, 186] width 26 height 15
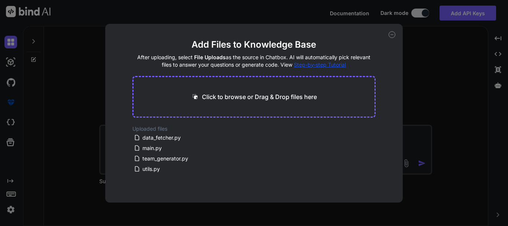
click at [391, 35] on icon at bounding box center [392, 34] width 7 height 7
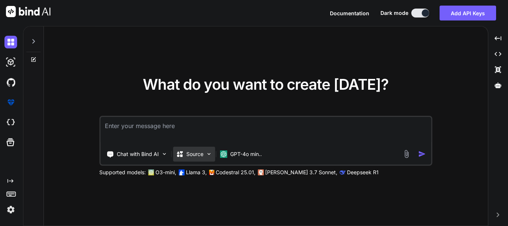
click at [201, 155] on p "Source" at bounding box center [194, 153] width 17 height 7
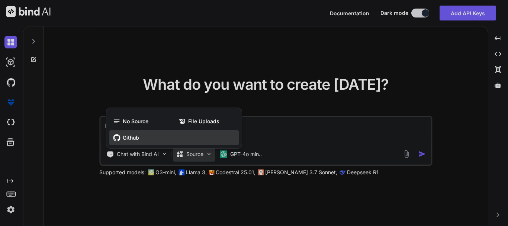
click at [135, 132] on div "Github" at bounding box center [173, 137] width 129 height 15
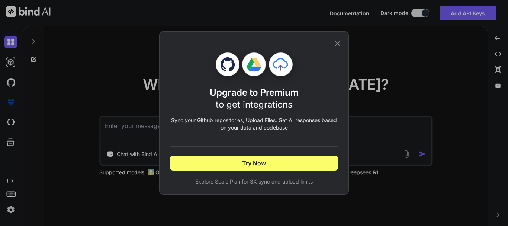
click at [334, 39] on icon at bounding box center [338, 43] width 8 height 8
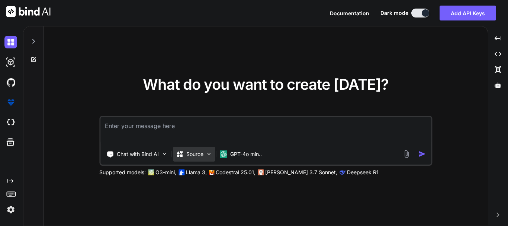
click at [198, 158] on div "Source" at bounding box center [194, 154] width 42 height 15
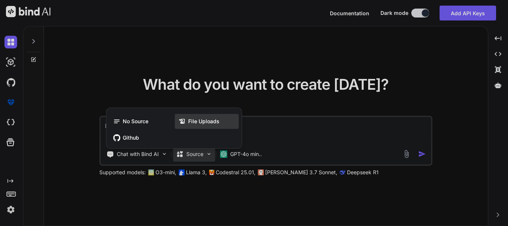
click at [191, 119] on span "File Uploads" at bounding box center [203, 121] width 31 height 7
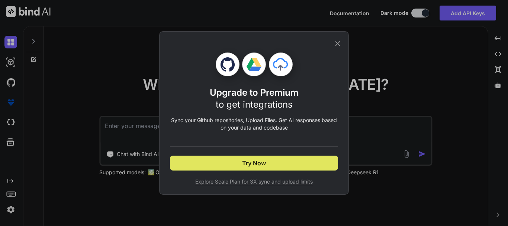
click at [249, 157] on button "Try Now" at bounding box center [254, 163] width 168 height 15
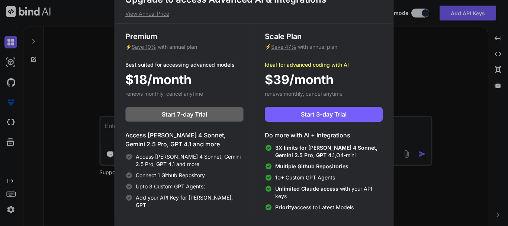
click at [408, 44] on div "Upgrade to access Advanced AI & Integrations View Annual Price Premium ⚡ Save 1…" at bounding box center [254, 113] width 508 height 226
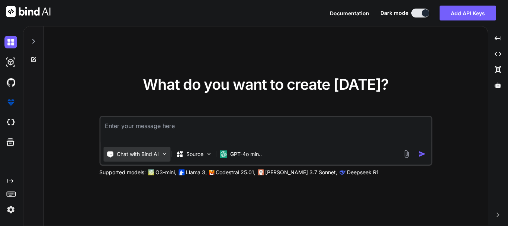
click at [156, 156] on p "Chat with Bind AI" at bounding box center [138, 153] width 42 height 7
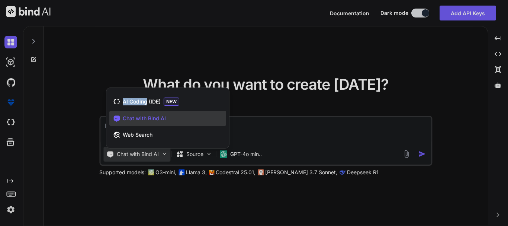
drag, startPoint x: 147, startPoint y: 101, endPoint x: 338, endPoint y: 42, distance: 199.7
click at [312, 50] on div "What do you want to create today? Chat with Bind AI Source GPT-4o min.. Support…" at bounding box center [266, 126] width 444 height 200
drag, startPoint x: 379, startPoint y: 46, endPoint x: 225, endPoint y: 15, distance: 157.6
click at [379, 46] on div at bounding box center [254, 113] width 508 height 226
